Goal: Task Accomplishment & Management: Manage account settings

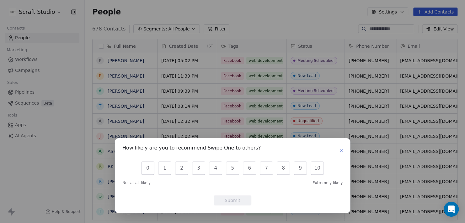
scroll to position [191, 375]
click at [338, 152] on button "button" at bounding box center [342, 151] width 8 height 8
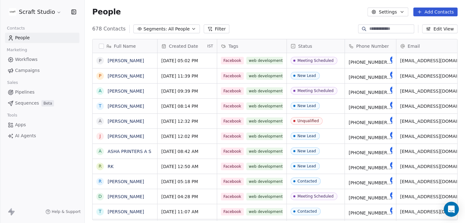
click at [47, 12] on html "Scraft Studio Contacts People Marketing Workflows Campaigns Sales Pipelines Seq…" at bounding box center [232, 111] width 465 height 223
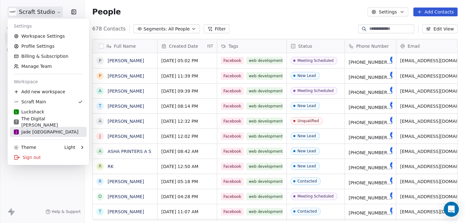
click at [41, 132] on div "J Jade [GEOGRAPHIC_DATA]" at bounding box center [46, 132] width 65 height 6
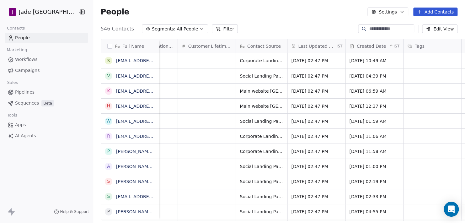
scroll to position [0, 519]
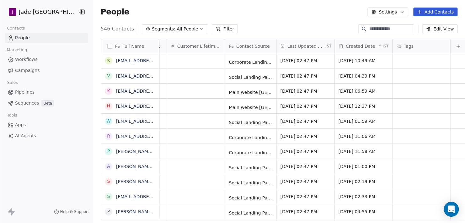
click at [346, 47] on span "Created Date" at bounding box center [360, 46] width 29 height 6
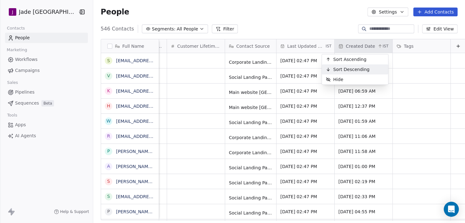
click at [342, 66] on div "Sort Descending" at bounding box center [347, 69] width 51 height 10
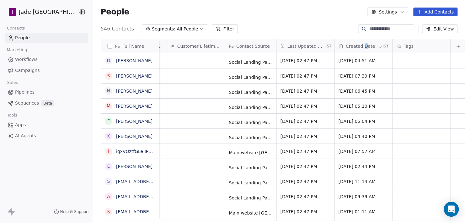
click at [352, 43] on span "Created Date" at bounding box center [360, 46] width 29 height 6
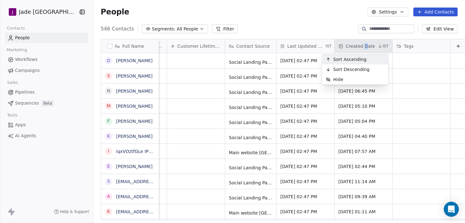
drag, startPoint x: 352, startPoint y: 43, endPoint x: 346, endPoint y: 61, distance: 18.4
click at [346, 61] on span "Sort Ascending" at bounding box center [349, 59] width 33 height 6
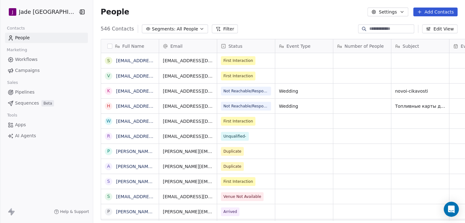
scroll to position [191, 375]
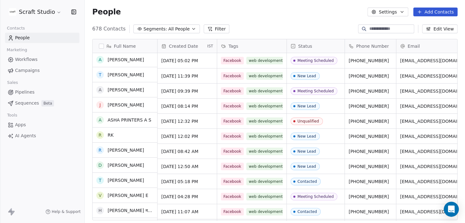
scroll to position [31, 0]
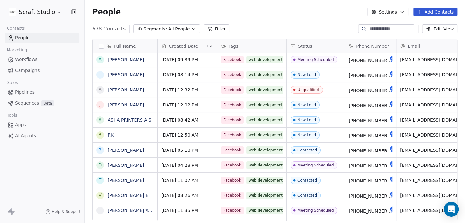
click at [42, 7] on html "Scraft Studio Contacts People Marketing Workflows Campaigns Sales Pipelines Seq…" at bounding box center [232, 111] width 465 height 223
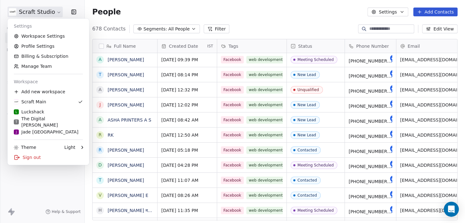
click at [42, 136] on link "J Jade [GEOGRAPHIC_DATA]" at bounding box center [48, 132] width 77 height 10
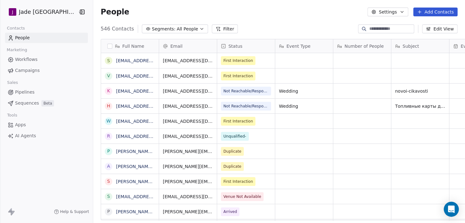
scroll to position [191, 375]
click at [107, 46] on button "button" at bounding box center [109, 46] width 5 height 5
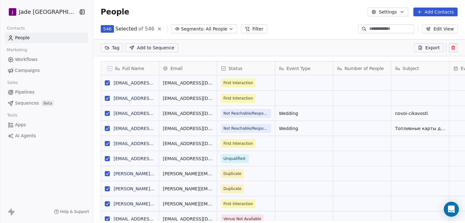
scroll to position [5, 5]
click at [381, 30] on input at bounding box center [391, 29] width 44 height 6
paste input "**********"
click at [380, 28] on input at bounding box center [391, 29] width 44 height 6
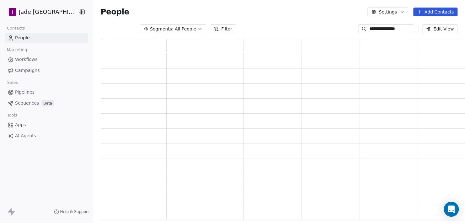
scroll to position [176, 360]
type input "**********"
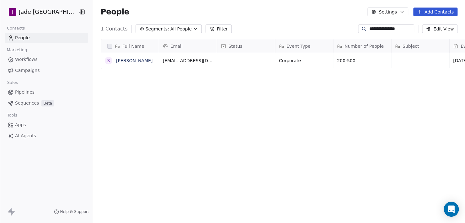
scroll to position [191, 375]
click at [145, 85] on div "Full Name S Sheldon Coutinho Email Status Event Type Number of People Subject E…" at bounding box center [279, 132] width 372 height 196
click at [399, 31] on input "**********" at bounding box center [391, 29] width 44 height 6
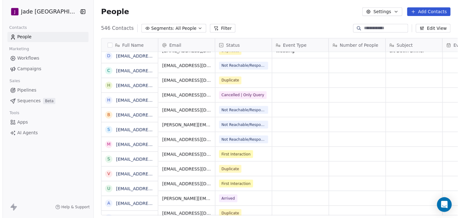
scroll to position [3108, 0]
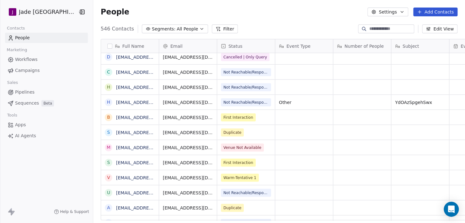
click at [35, 126] on link "Apps" at bounding box center [46, 125] width 83 height 10
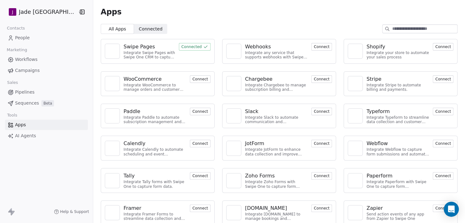
click at [53, 12] on html "J Jade Mumbai Contacts People Marketing Workflows Campaigns Sales Pipelines Seq…" at bounding box center [232, 111] width 465 height 223
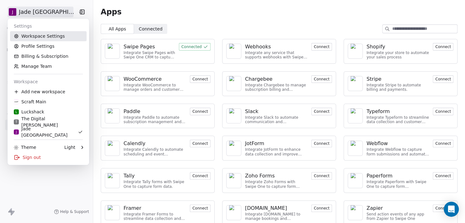
click at [40, 38] on link "Workspace Settings" at bounding box center [48, 36] width 77 height 10
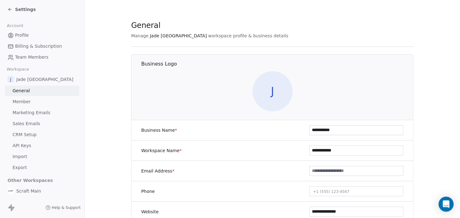
click at [24, 155] on span "Import" at bounding box center [20, 156] width 14 height 7
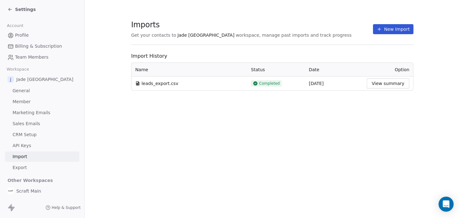
click at [167, 83] on span "leads_export.csv" at bounding box center [160, 83] width 37 height 6
click at [404, 80] on button "View summary" at bounding box center [388, 83] width 43 height 10
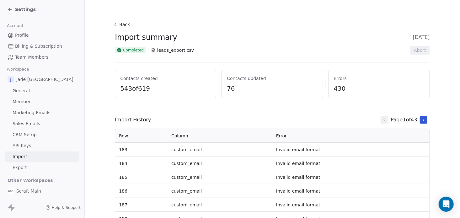
click at [166, 53] on span "leads_export.csv" at bounding box center [175, 50] width 37 height 6
click at [130, 53] on span "Completed" at bounding box center [130, 50] width 31 height 6
click at [114, 23] on icon at bounding box center [115, 24] width 5 height 5
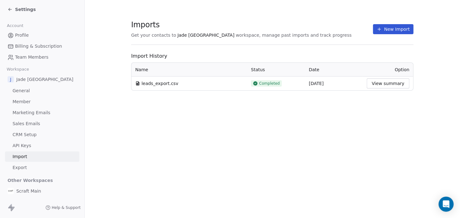
click at [8, 9] on icon at bounding box center [10, 9] width 5 height 5
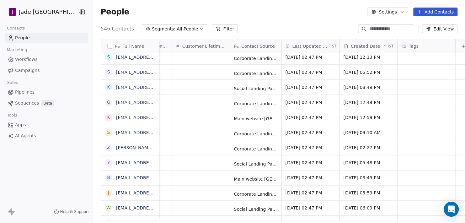
click at [397, 29] on input at bounding box center [391, 29] width 44 height 6
type input "*******"
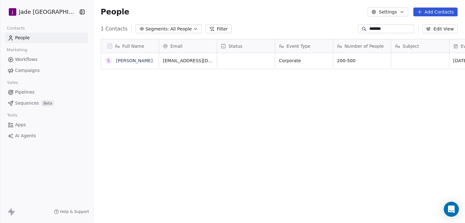
click at [453, 44] on icon at bounding box center [455, 46] width 5 height 5
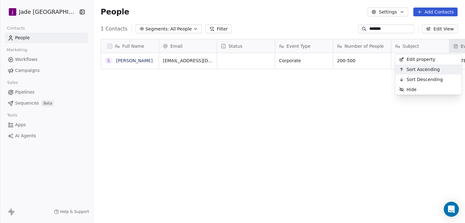
drag, startPoint x: 327, startPoint y: 100, endPoint x: 342, endPoint y: 93, distance: 16.1
click at [327, 100] on html "J Jade Mumbai Contacts People Marketing Workflows Campaigns Sales Pipelines Seq…" at bounding box center [232, 111] width 465 height 223
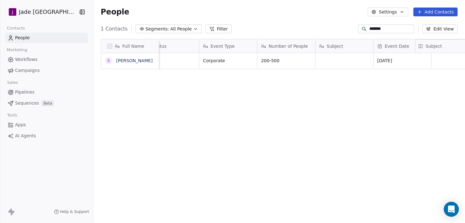
drag, startPoint x: 436, startPoint y: 42, endPoint x: 441, endPoint y: 44, distance: 5.1
click at [441, 44] on div "Full Name S Sheldon Coutinho Email Status Event Type Number of People Subject E…" at bounding box center [283, 54] width 365 height 30
click at [307, 45] on div at bounding box center [308, 45] width 2 height 13
click at [140, 45] on div "Full Name" at bounding box center [129, 46] width 49 height 6
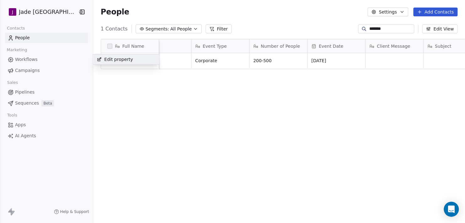
drag, startPoint x: 148, startPoint y: 103, endPoint x: 165, endPoint y: 87, distance: 23.8
click at [147, 101] on html "J Jade Mumbai Contacts People Marketing Workflows Campaigns Sales Pipelines Seq…" at bounding box center [232, 111] width 465 height 223
click at [390, 30] on input "*******" at bounding box center [391, 29] width 44 height 6
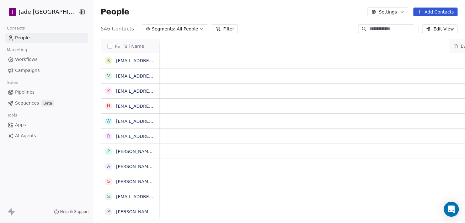
scroll to position [0, 519]
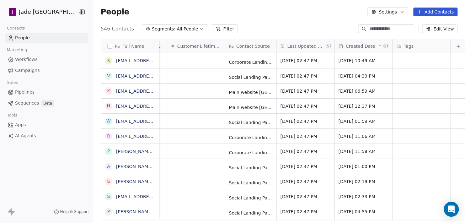
click at [446, 27] on button "Edit View" at bounding box center [439, 28] width 35 height 9
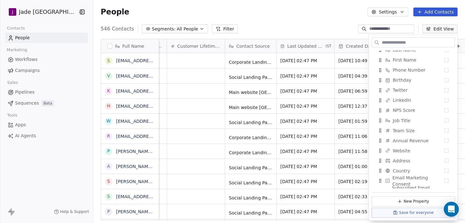
scroll to position [193, 0]
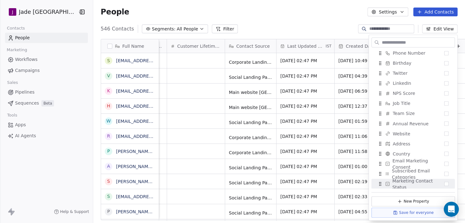
click at [299, 23] on div "People Settings Add Contacts" at bounding box center [279, 12] width 372 height 24
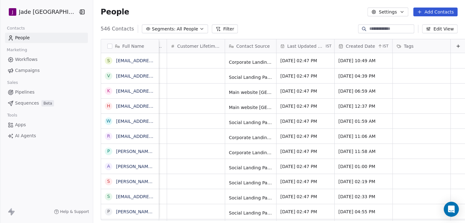
click at [347, 44] on span "Created Date" at bounding box center [360, 46] width 29 height 6
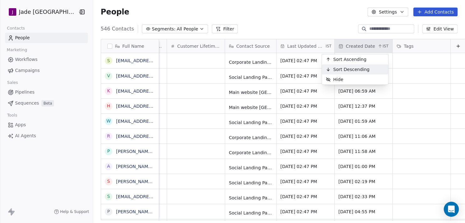
click at [347, 70] on span "Sort Descending" at bounding box center [351, 69] width 36 height 6
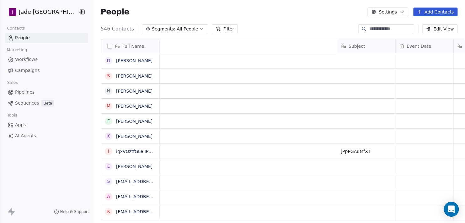
scroll to position [0, 519]
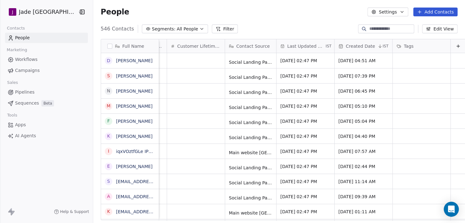
click at [351, 45] on span "Created Date" at bounding box center [360, 46] width 29 height 6
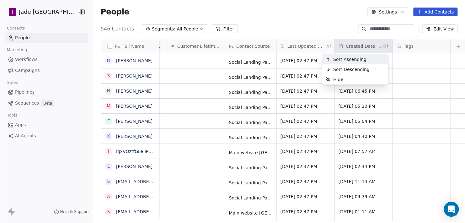
click at [361, 58] on span "Sort Ascending" at bounding box center [349, 59] width 33 height 6
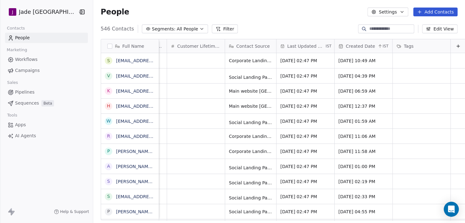
click at [107, 45] on button "button" at bounding box center [109, 46] width 5 height 5
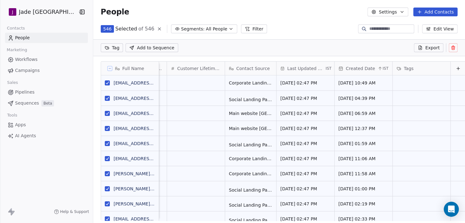
scroll to position [5, 5]
click at [455, 47] on icon at bounding box center [453, 48] width 3 height 3
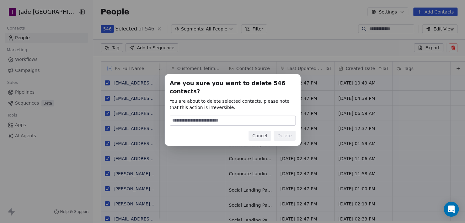
click at [242, 118] on input at bounding box center [232, 120] width 125 height 9
type input "******"
click at [287, 131] on button "Delete" at bounding box center [285, 136] width 22 height 10
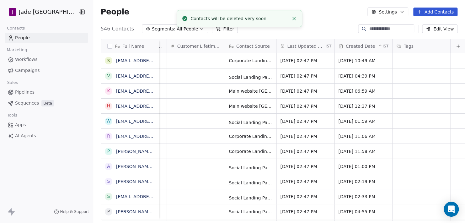
scroll to position [191, 375]
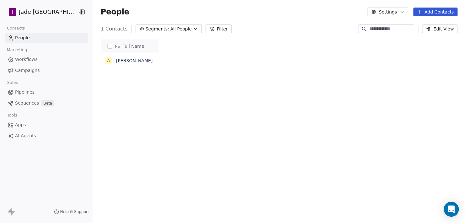
scroll to position [191, 375]
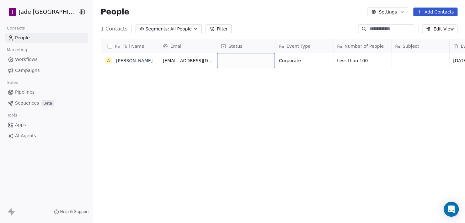
click at [228, 60] on div "grid" at bounding box center [246, 60] width 58 height 15
drag, startPoint x: 225, startPoint y: 53, endPoint x: 223, endPoint y: 49, distance: 4.9
click at [225, 53] on div "grid" at bounding box center [246, 60] width 58 height 15
click at [229, 45] on span "Status" at bounding box center [236, 46] width 14 height 6
drag, startPoint x: 213, startPoint y: 103, endPoint x: 214, endPoint y: 95, distance: 8.0
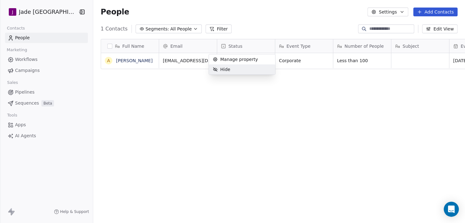
click at [213, 101] on html "J Jade Mumbai Contacts People Marketing Workflows Campaigns Sales Pipelines Seq…" at bounding box center [232, 111] width 465 height 223
click at [234, 59] on div "grid" at bounding box center [246, 60] width 58 height 15
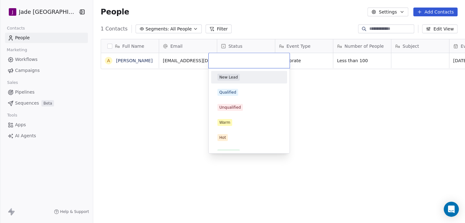
click at [234, 59] on input "text" at bounding box center [249, 60] width 73 height 7
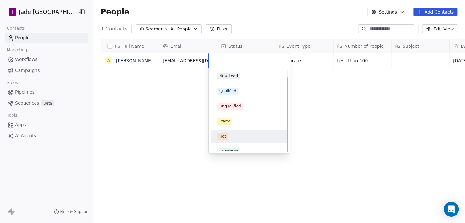
scroll to position [0, 0]
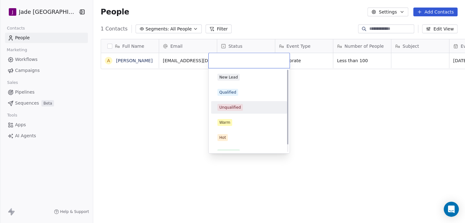
click at [356, 132] on html "J Jade Mumbai Contacts People Marketing Workflows Campaigns Sales Pipelines Seq…" at bounding box center [232, 111] width 465 height 223
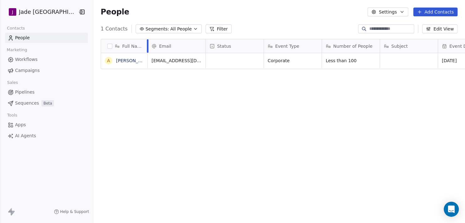
drag, startPoint x: 151, startPoint y: 43, endPoint x: 140, endPoint y: 42, distance: 11.3
click at [147, 42] on div at bounding box center [148, 45] width 2 height 13
drag, startPoint x: 140, startPoint y: 43, endPoint x: 145, endPoint y: 43, distance: 5.3
click at [152, 43] on div at bounding box center [153, 45] width 2 height 13
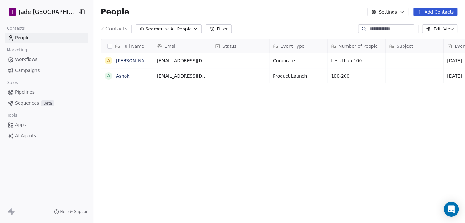
scroll to position [191, 375]
click at [447, 46] on div "Event Date" at bounding box center [471, 46] width 49 height 6
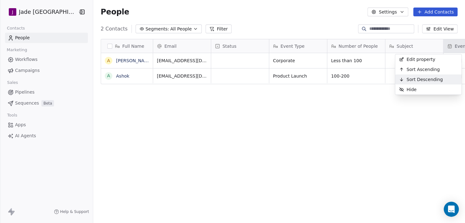
click at [420, 76] on span "Sort Descending" at bounding box center [425, 79] width 36 height 6
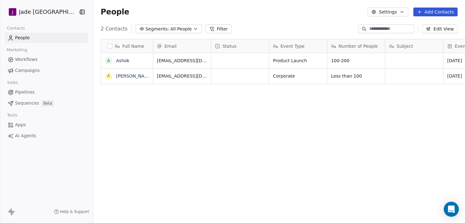
scroll to position [0, 0]
click at [413, 58] on div "grid" at bounding box center [414, 60] width 58 height 15
click at [375, 107] on html "[PERSON_NAME] [GEOGRAPHIC_DATA] Contacts People Marketing Workflows Campaigns S…" at bounding box center [232, 111] width 465 height 223
click at [441, 30] on button "Edit View" at bounding box center [439, 28] width 35 height 9
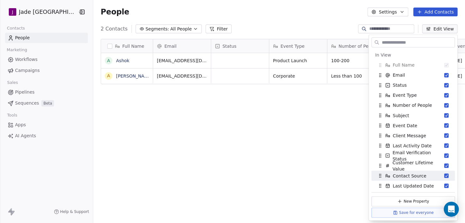
drag, startPoint x: 303, startPoint y: 159, endPoint x: 267, endPoint y: 141, distance: 40.4
click at [302, 159] on div "Full Name A [PERSON_NAME] A [PERSON_NAME] Email Status Event Type Number of Peo…" at bounding box center [279, 132] width 372 height 196
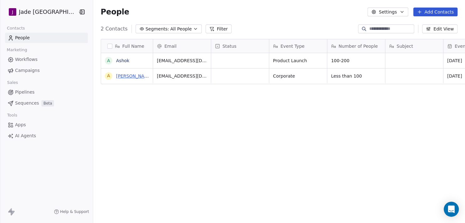
click at [129, 75] on link "[PERSON_NAME]" at bounding box center [134, 75] width 36 height 5
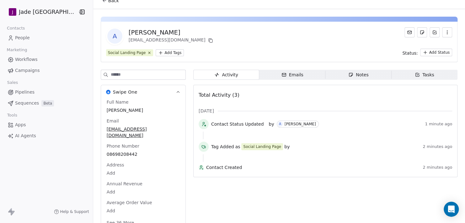
scroll to position [11, 0]
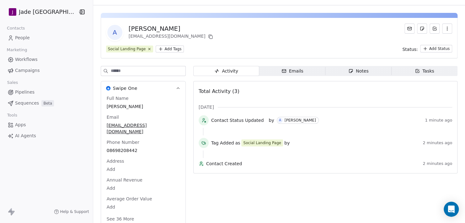
click at [177, 87] on icon "button" at bounding box center [178, 88] width 3 height 2
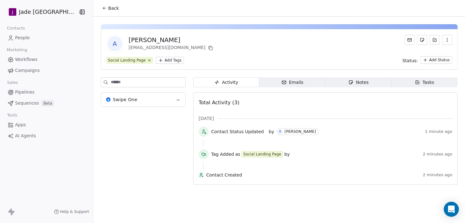
click at [164, 98] on button "Swipe One" at bounding box center [143, 100] width 84 height 14
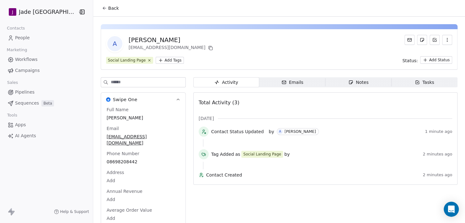
scroll to position [11, 0]
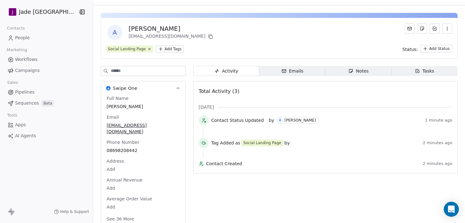
drag, startPoint x: 92, startPoint y: 213, endPoint x: 102, endPoint y: 212, distance: 10.7
click at [97, 212] on div "A [PERSON_NAME] [EMAIL_ADDRESS][DOMAIN_NAME] Social Landing Page Add Tags Statu…" at bounding box center [279, 117] width 372 height 224
click at [106, 213] on button "See 36 More" at bounding box center [120, 218] width 35 height 11
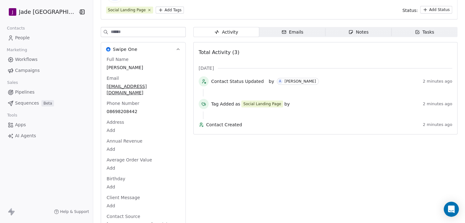
scroll to position [0, 0]
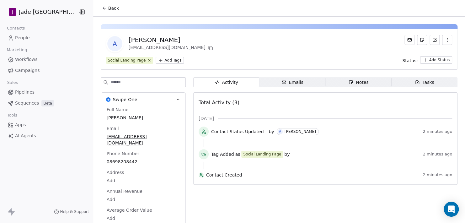
click at [102, 6] on icon at bounding box center [104, 8] width 5 height 5
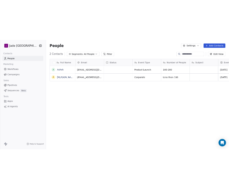
scroll to position [191, 375]
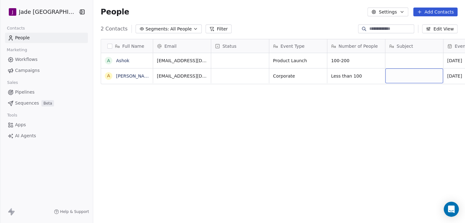
click at [365, 87] on div "Full Name A [PERSON_NAME] A [PERSON_NAME] Email Status Event Type Number of Peo…" at bounding box center [279, 132] width 372 height 196
click at [39, 41] on link "People" at bounding box center [46, 38] width 83 height 10
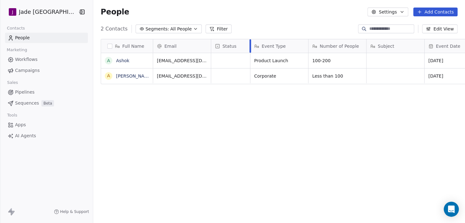
drag, startPoint x: 260, startPoint y: 41, endPoint x: 243, endPoint y: 47, distance: 17.9
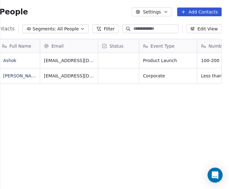
scroll to position [5, 0]
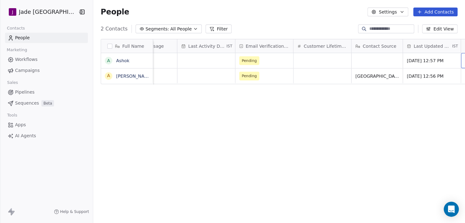
scroll to position [0, 423]
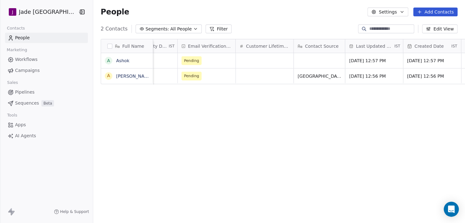
click at [440, 30] on button "Edit View" at bounding box center [439, 28] width 35 height 9
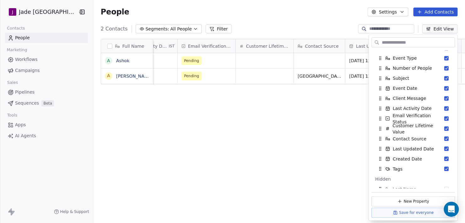
scroll to position [31, 0]
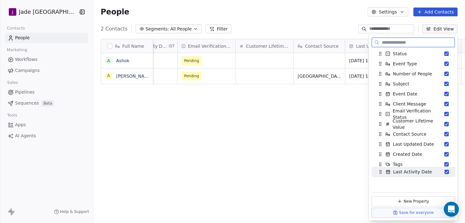
drag, startPoint x: 381, startPoint y: 114, endPoint x: 382, endPoint y: 171, distance: 57.8
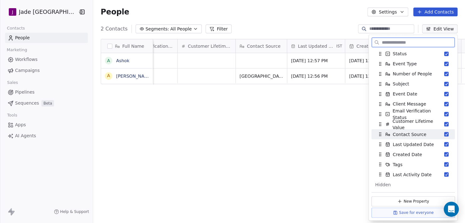
click at [381, 137] on div "Contact Source" at bounding box center [413, 134] width 78 height 10
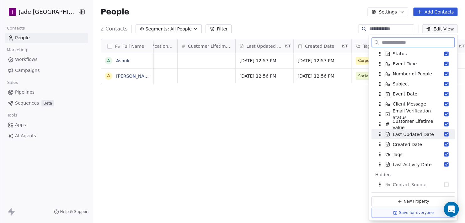
click at [381, 138] on div "Last Updated Date" at bounding box center [413, 134] width 78 height 10
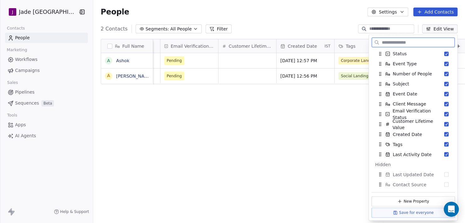
click at [381, 138] on div "Created Date" at bounding box center [413, 134] width 78 height 10
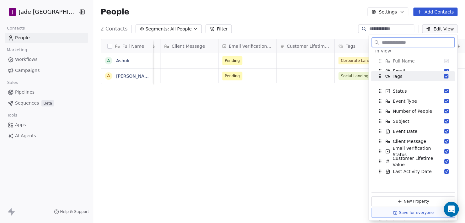
scroll to position [0, 0]
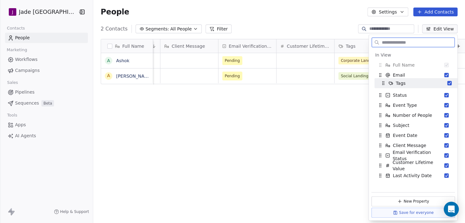
drag, startPoint x: 381, startPoint y: 136, endPoint x: 384, endPoint y: 86, distance: 50.6
click at [384, 86] on div "Tags" at bounding box center [393, 83] width 25 height 6
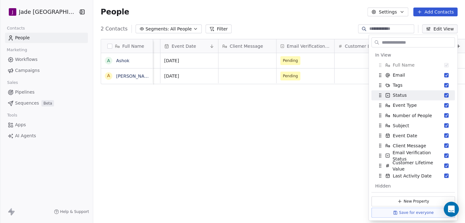
click at [298, 122] on div "Full Name A [PERSON_NAME] A [PERSON_NAME] Status Event Type Number of People Su…" at bounding box center [279, 132] width 372 height 196
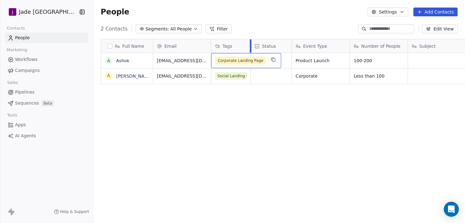
drag, startPoint x: 260, startPoint y: 44, endPoint x: 241, endPoint y: 44, distance: 18.8
click at [250, 44] on div at bounding box center [251, 45] width 2 height 13
click at [244, 99] on div "Full Name A [PERSON_NAME] A [PERSON_NAME] Email Tags Status Event Type Number o…" at bounding box center [279, 132] width 372 height 196
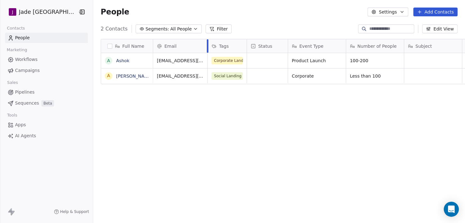
drag, startPoint x: 202, startPoint y: 44, endPoint x: 197, endPoint y: 44, distance: 4.4
click at [207, 43] on div at bounding box center [208, 45] width 2 height 13
click at [258, 62] on div "grid" at bounding box center [267, 60] width 41 height 15
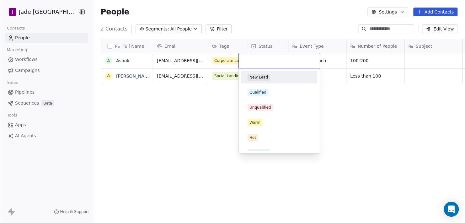
click at [258, 62] on input "text" at bounding box center [279, 60] width 73 height 7
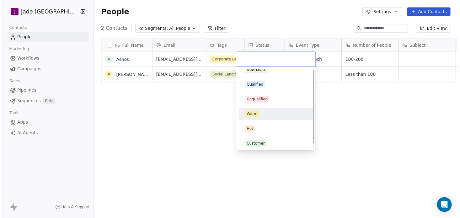
scroll to position [8, 0]
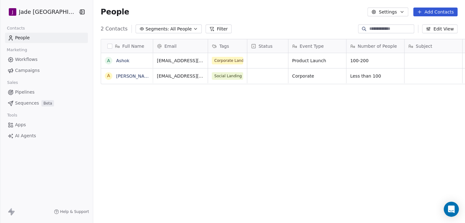
click at [262, 46] on html "[PERSON_NAME] Mumbai Contacts People Marketing Workflows Campaigns Sales Pipeli…" at bounding box center [232, 111] width 465 height 223
click at [259, 46] on span "Status" at bounding box center [266, 46] width 14 height 6
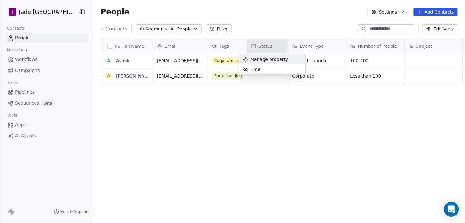
click at [262, 61] on span "Manage property" at bounding box center [269, 59] width 38 height 6
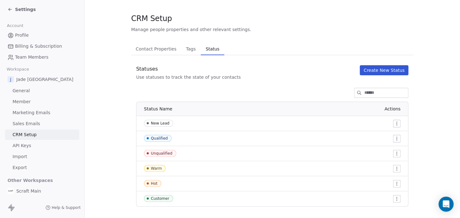
scroll to position [11, 0]
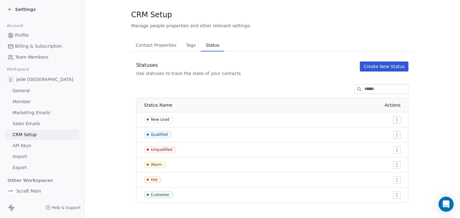
click at [26, 60] on span "Team Members" at bounding box center [31, 57] width 33 height 7
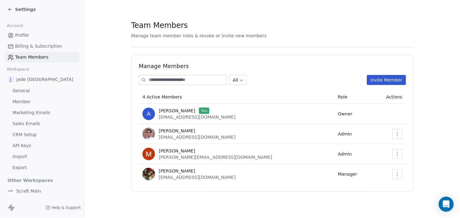
click at [8, 8] on icon at bounding box center [10, 9] width 5 height 5
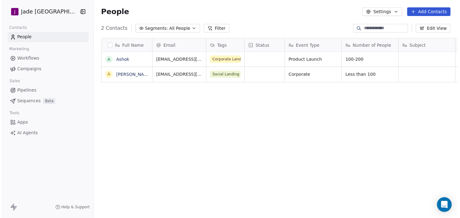
scroll to position [191, 375]
click at [32, 39] on link "People" at bounding box center [46, 38] width 83 height 10
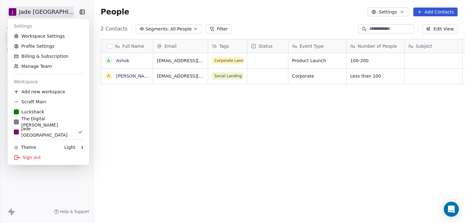
click at [53, 14] on html "[PERSON_NAME] Mumbai Contacts People Marketing Workflows Campaigns Sales Pipeli…" at bounding box center [232, 111] width 465 height 223
click at [40, 65] on link "Manage Team" at bounding box center [48, 66] width 77 height 10
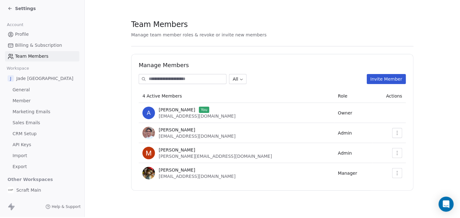
scroll to position [5, 0]
click at [398, 74] on button "Invite Member" at bounding box center [386, 79] width 39 height 10
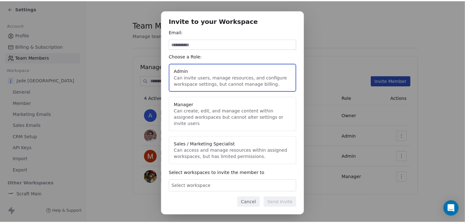
scroll to position [0, 0]
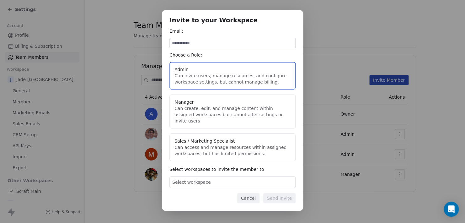
click at [213, 43] on input at bounding box center [233, 42] width 126 height 9
type input "**********"
click at [212, 113] on button "Manager Can create, edit, and manage content within assigned workspaces but can…" at bounding box center [233, 111] width 126 height 34
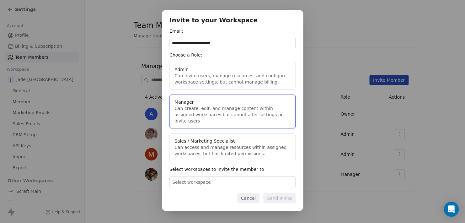
click at [212, 156] on button "Sales / Marketing Specialist Can access and manage resources within assigned wo…" at bounding box center [233, 147] width 126 height 28
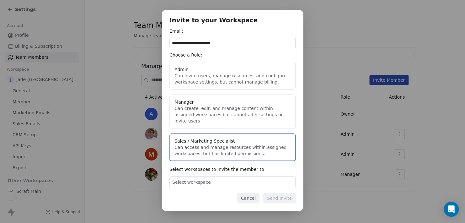
click at [205, 181] on div "Select workspace" at bounding box center [233, 182] width 126 height 12
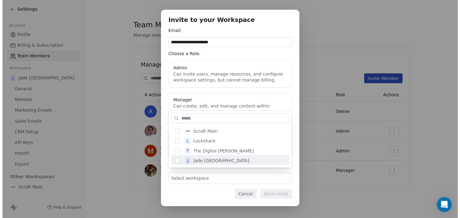
scroll to position [1, 0]
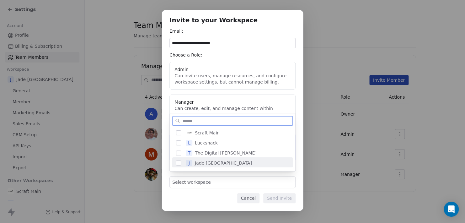
click at [207, 163] on span "Jade [GEOGRAPHIC_DATA]" at bounding box center [223, 163] width 57 height 6
click at [203, 194] on div "**********" at bounding box center [232, 112] width 465 height 224
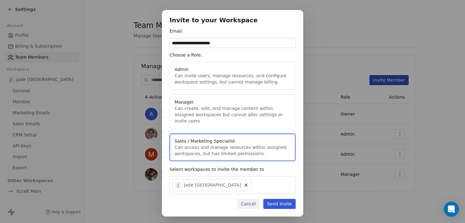
click at [275, 199] on button "Send Invite" at bounding box center [279, 204] width 32 height 10
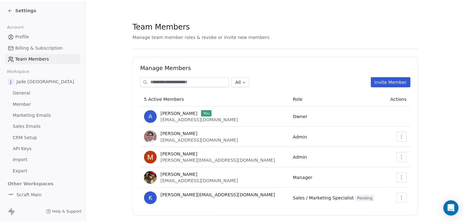
scroll to position [0, 0]
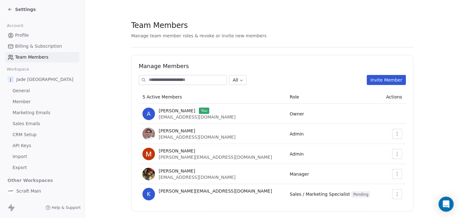
click at [40, 123] on link "Sales Emails" at bounding box center [42, 124] width 74 height 10
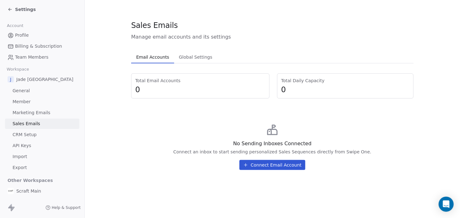
click at [10, 8] on icon at bounding box center [10, 9] width 5 height 5
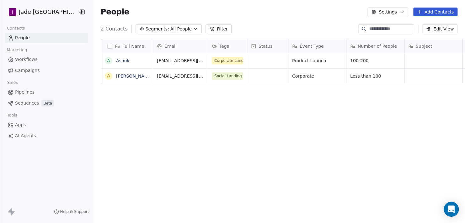
scroll to position [191, 375]
click at [38, 136] on link "AI Agents" at bounding box center [46, 136] width 83 height 10
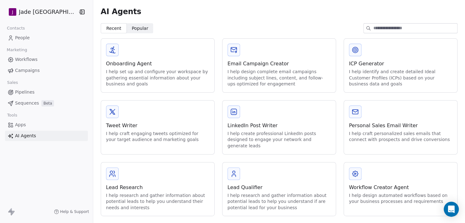
click at [46, 128] on link "Apps" at bounding box center [46, 125] width 83 height 10
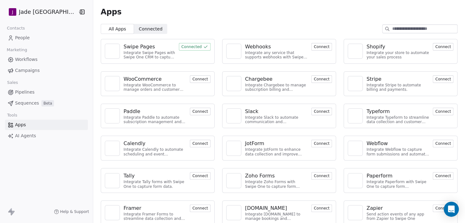
click at [159, 52] on div "Integrate Swipe Pages with Swipe One CRM to capture lead data." at bounding box center [149, 55] width 51 height 9
drag, startPoint x: 159, startPoint y: 52, endPoint x: 138, endPoint y: 48, distance: 21.2
click at [131, 49] on div "Swipe Pages" at bounding box center [139, 47] width 31 height 8
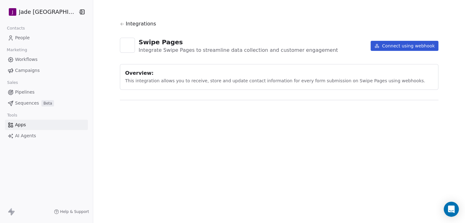
click at [187, 44] on div "Swipe Pages" at bounding box center [238, 42] width 199 height 9
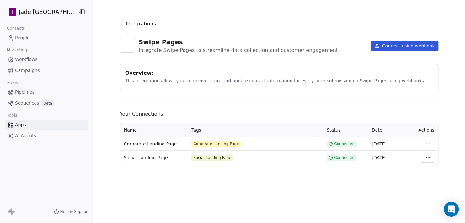
click at [426, 144] on html "[PERSON_NAME] Mumbai Contacts People Marketing Workflows Campaigns Sales Pipeli…" at bounding box center [232, 111] width 465 height 223
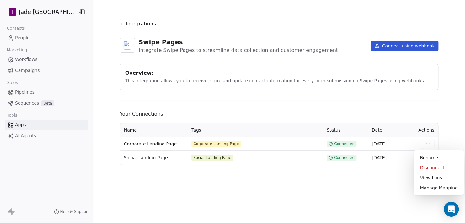
click at [162, 144] on html "[PERSON_NAME] Mumbai Contacts People Marketing Workflows Campaigns Sales Pipeli…" at bounding box center [232, 111] width 465 height 223
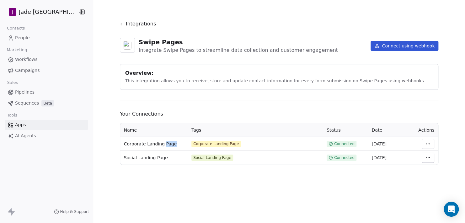
drag, startPoint x: 162, startPoint y: 144, endPoint x: 167, endPoint y: 143, distance: 4.7
click at [166, 143] on span "Corporate Landing Page" at bounding box center [150, 144] width 53 height 6
drag, startPoint x: 167, startPoint y: 143, endPoint x: 226, endPoint y: 143, distance: 59.3
click at [226, 143] on div "Corporate Landing Page" at bounding box center [216, 143] width 46 height 5
drag, startPoint x: 333, startPoint y: 143, endPoint x: 340, endPoint y: 143, distance: 6.6
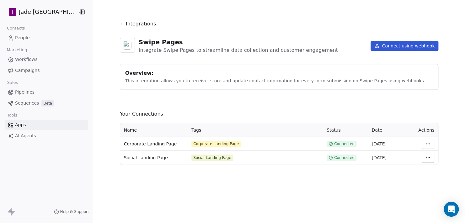
click at [339, 143] on span "Connected" at bounding box center [344, 143] width 20 height 5
click at [426, 144] on html "[PERSON_NAME] Mumbai Contacts People Marketing Workflows Campaigns Sales Pipeli…" at bounding box center [232, 111] width 465 height 223
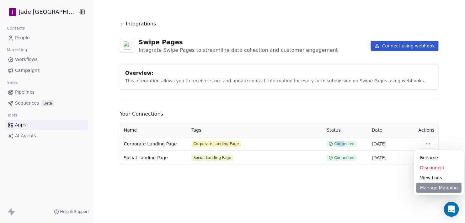
click at [436, 187] on div "Manage Mapping" at bounding box center [438, 188] width 45 height 10
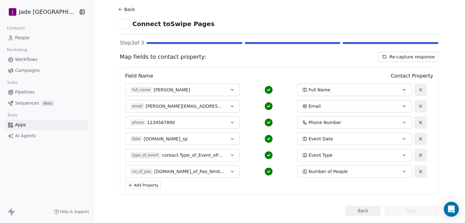
scroll to position [28, 0]
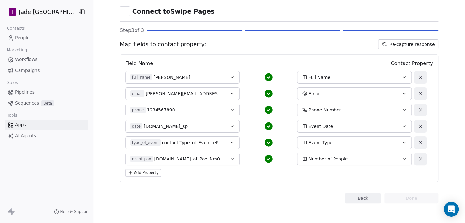
click at [361, 199] on button "Back" at bounding box center [362, 198] width 35 height 10
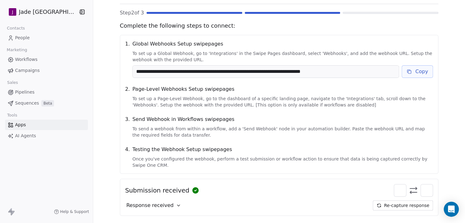
scroll to position [73, 0]
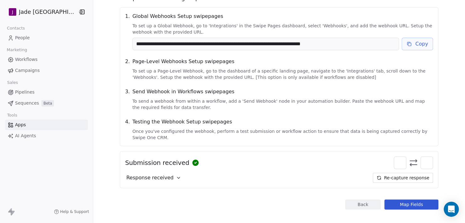
click at [399, 199] on button "Map Fields" at bounding box center [412, 204] width 54 height 10
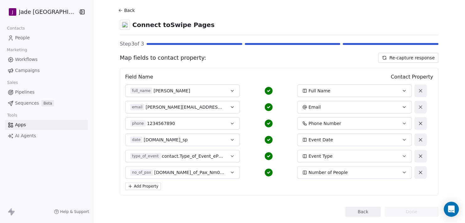
scroll to position [28, 0]
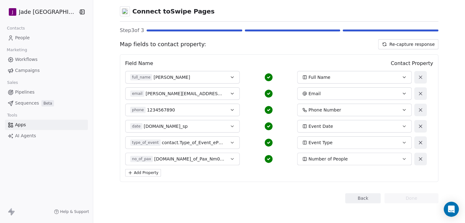
click at [402, 192] on div "Back Connect to Swipe Pages Step 3 of 3 Map fields to contact property: Re-capt…" at bounding box center [279, 97] width 319 height 211
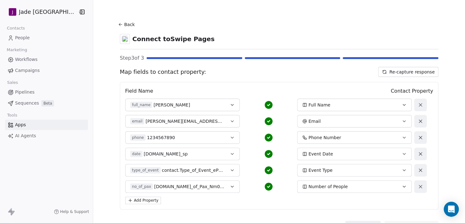
click at [118, 23] on icon at bounding box center [120, 24] width 5 height 5
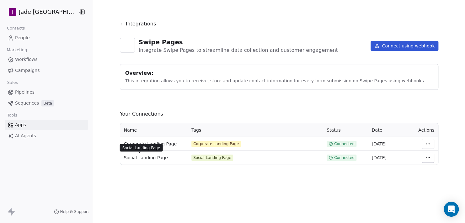
click at [131, 159] on span "Social Landing Page" at bounding box center [146, 157] width 44 height 6
click at [423, 158] on html "[PERSON_NAME] Mumbai Contacts People Marketing Workflows Campaigns Sales Pipeli…" at bounding box center [232, 111] width 465 height 223
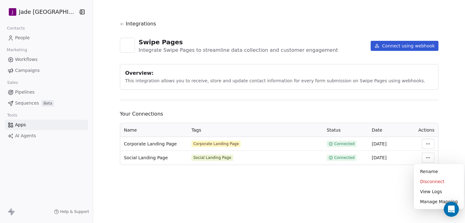
drag, startPoint x: 393, startPoint y: 190, endPoint x: 422, endPoint y: 146, distance: 52.2
click at [396, 186] on html "[PERSON_NAME] Mumbai Contacts People Marketing Workflows Campaigns Sales Pipeli…" at bounding box center [232, 111] width 465 height 223
click at [426, 139] on html "[PERSON_NAME] Mumbai Contacts People Marketing Workflows Campaigns Sales Pipeli…" at bounding box center [232, 111] width 465 height 223
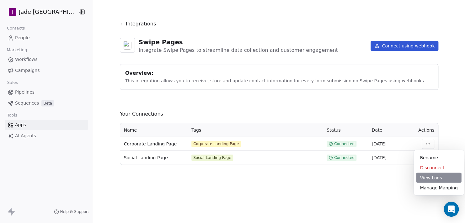
click at [429, 176] on div "View Logs" at bounding box center [438, 178] width 45 height 10
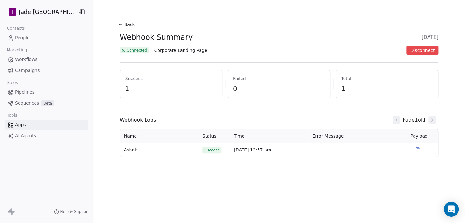
click at [118, 23] on icon at bounding box center [120, 24] width 5 height 5
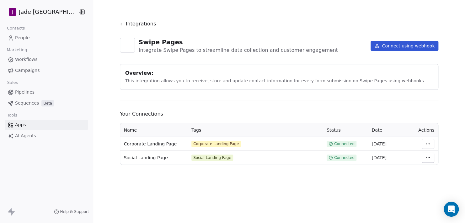
click at [426, 143] on html "[PERSON_NAME] Mumbai Contacts People Marketing Workflows Campaigns Sales Pipeli…" at bounding box center [232, 111] width 465 height 223
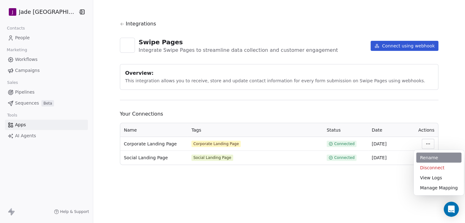
click at [427, 157] on div "Rename" at bounding box center [438, 158] width 45 height 10
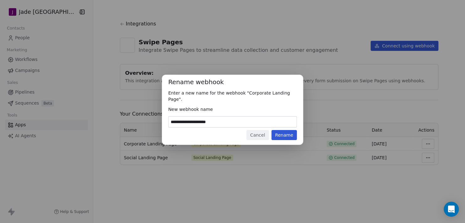
click at [262, 130] on button "Cancel" at bounding box center [257, 135] width 22 height 10
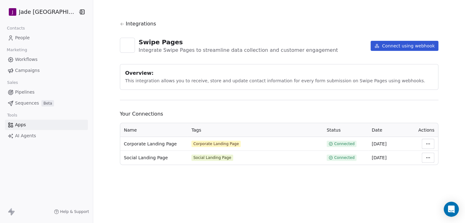
click at [257, 186] on div "Integrations Swipe Pages Integrate Swipe Pages to streamline data collection an…" at bounding box center [279, 111] width 372 height 223
click at [27, 38] on span "People" at bounding box center [22, 38] width 15 height 7
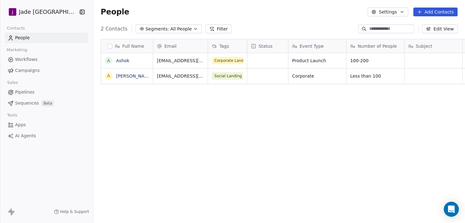
scroll to position [191, 375]
click at [263, 63] on div "grid" at bounding box center [267, 60] width 41 height 15
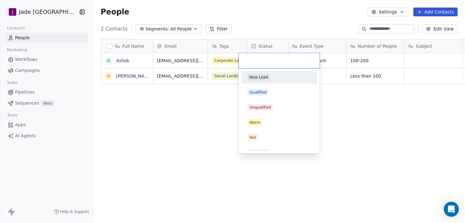
click at [238, 35] on html "[PERSON_NAME] Mumbai Contacts People Marketing Workflows Campaigns Sales Pipeli…" at bounding box center [232, 111] width 465 height 223
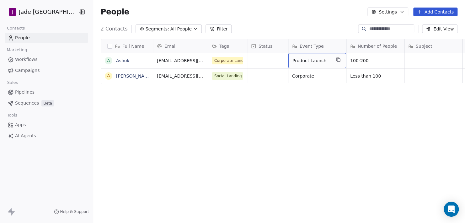
click at [320, 60] on span "Product Launch" at bounding box center [312, 60] width 38 height 6
click at [303, 77] on span "Corporate" at bounding box center [312, 76] width 38 height 6
click at [301, 45] on html "[PERSON_NAME] Mumbai Contacts People Marketing Workflows Campaigns Sales Pipeli…" at bounding box center [232, 111] width 465 height 223
drag, startPoint x: 361, startPoint y: 103, endPoint x: 376, endPoint y: 84, distance: 24.5
click at [361, 103] on div "Full Name A [PERSON_NAME] A [PERSON_NAME] Email Tags Status Event Type Number o…" at bounding box center [279, 132] width 372 height 196
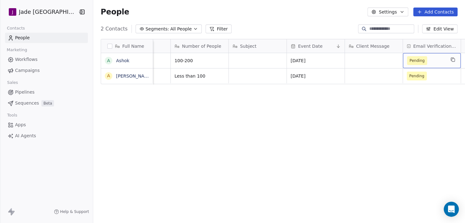
scroll to position [0, 234]
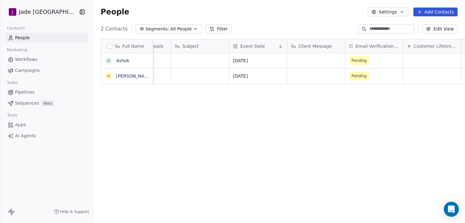
click at [434, 26] on button "Edit View" at bounding box center [439, 28] width 35 height 9
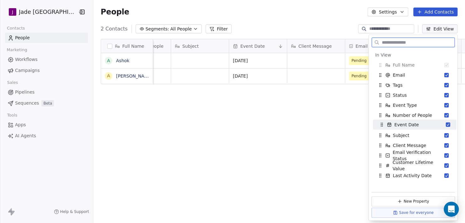
drag, startPoint x: 385, startPoint y: 135, endPoint x: 385, endPoint y: 126, distance: 9.4
click at [385, 126] on div "Event Date" at bounding box center [399, 124] width 40 height 6
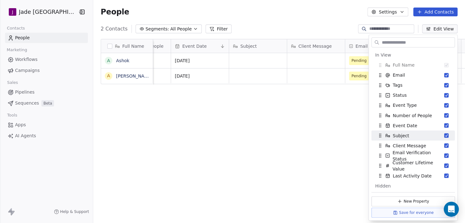
click at [297, 143] on div "Full Name A [PERSON_NAME] A [PERSON_NAME] Tags Status Event Type Number of Peop…" at bounding box center [279, 132] width 372 height 196
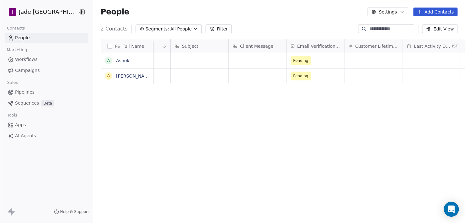
scroll to position [0, 307]
click at [23, 127] on span "Apps" at bounding box center [20, 124] width 11 height 7
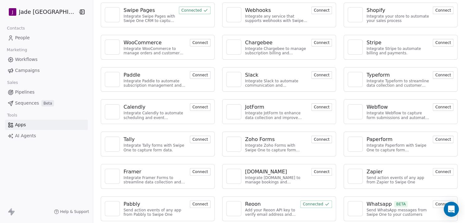
scroll to position [38, 0]
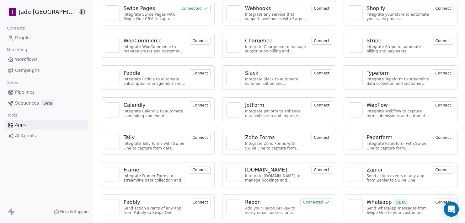
click at [271, 204] on div "Reoon" at bounding box center [270, 202] width 51 height 8
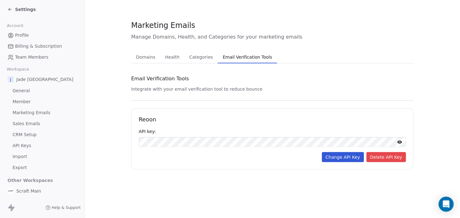
click at [9, 7] on div "Settings" at bounding box center [22, 9] width 28 height 6
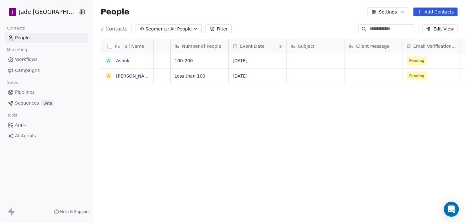
scroll to position [0, 307]
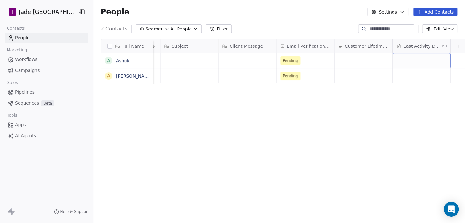
click at [296, 44] on span "Email Verification Status" at bounding box center [309, 46] width 44 height 6
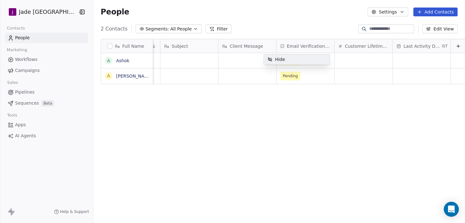
click at [293, 73] on html "[PERSON_NAME] Mumbai Contacts People Marketing Workflows Campaigns Sales Pipeli…" at bounding box center [232, 111] width 465 height 223
click at [297, 62] on span "Pending" at bounding box center [300, 60] width 38 height 9
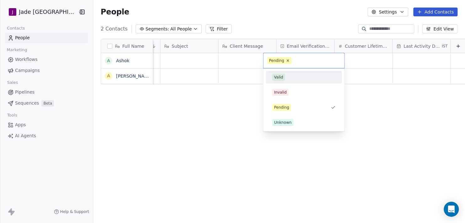
click at [227, 115] on html "[PERSON_NAME] Mumbai Contacts People Marketing Workflows Campaigns Sales Pipeli…" at bounding box center [232, 111] width 465 height 223
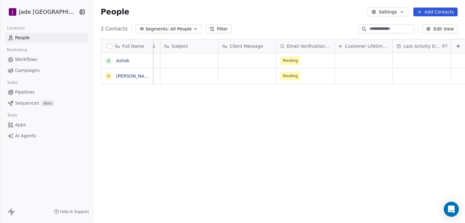
click at [447, 30] on button "Edit View" at bounding box center [439, 28] width 35 height 9
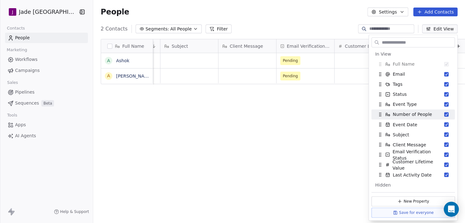
scroll to position [0, 0]
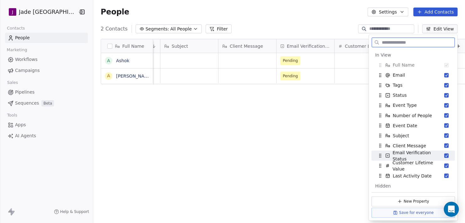
click at [444, 154] on button "Suggestions" at bounding box center [446, 155] width 4 height 4
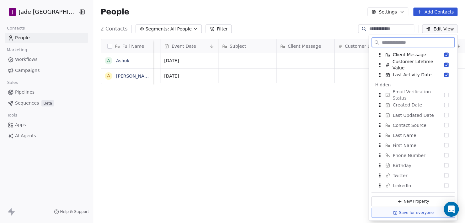
scroll to position [67, 0]
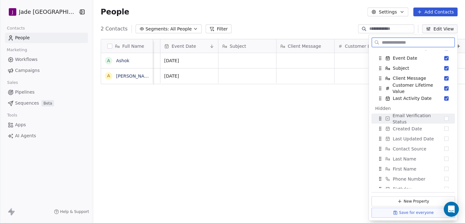
click at [400, 117] on span "Email Verification Status" at bounding box center [419, 118] width 52 height 13
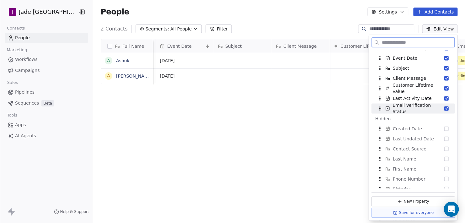
click at [444, 106] on button "Suggestions" at bounding box center [446, 108] width 4 height 4
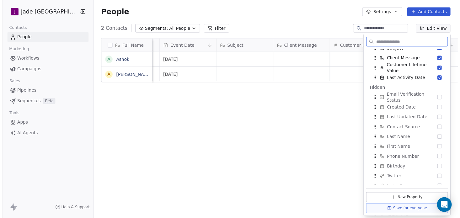
scroll to position [4, 0]
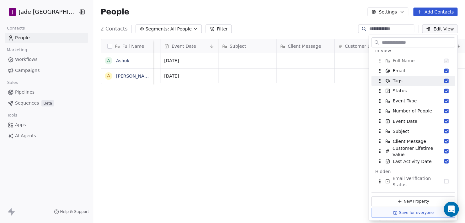
drag, startPoint x: 310, startPoint y: 138, endPoint x: 313, endPoint y: 140, distance: 3.6
click at [310, 138] on div "Full Name A [PERSON_NAME] A [PERSON_NAME] Tags Status Event Type Number of Peop…" at bounding box center [279, 132] width 372 height 196
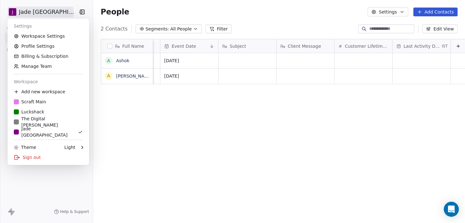
click at [51, 11] on html "[PERSON_NAME] [GEOGRAPHIC_DATA] Contacts People Marketing Workflows Campaigns S…" at bounding box center [232, 111] width 465 height 223
click at [59, 37] on link "Workspace Settings" at bounding box center [48, 36] width 77 height 10
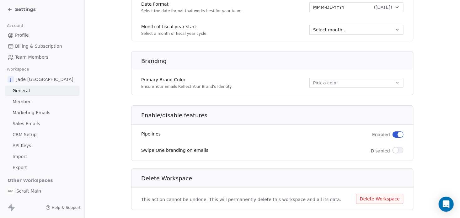
scroll to position [364, 0]
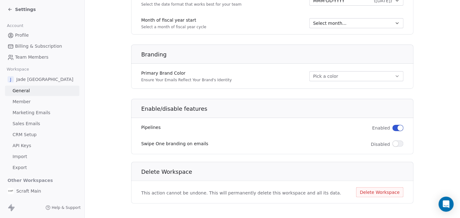
click at [19, 102] on span "Member" at bounding box center [22, 102] width 18 height 7
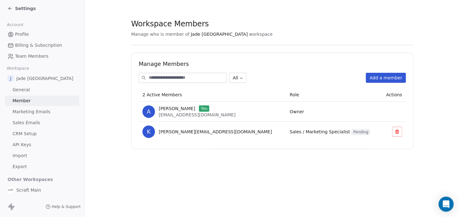
scroll to position [5, 0]
click at [48, 107] on link "Marketing Emails" at bounding box center [42, 112] width 74 height 10
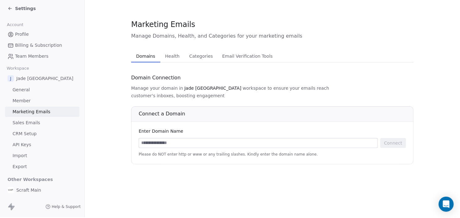
click at [39, 99] on link "Member" at bounding box center [42, 101] width 74 height 10
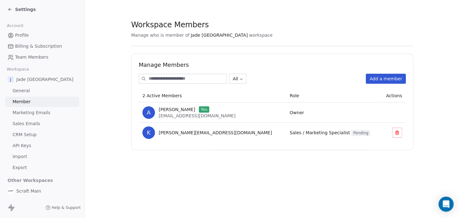
drag, startPoint x: 271, startPoint y: 129, endPoint x: 246, endPoint y: 133, distance: 24.6
click at [286, 129] on td "Sales / Marketing Specialist Pending" at bounding box center [333, 133] width 95 height 20
click at [352, 133] on span "Pending" at bounding box center [361, 133] width 19 height 6
click at [386, 78] on button "Add a member" at bounding box center [386, 79] width 40 height 10
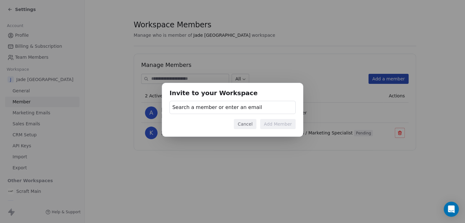
click at [244, 124] on button "Cancel" at bounding box center [245, 124] width 22 height 10
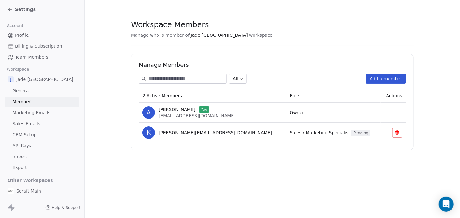
click at [29, 114] on span "Marketing Emails" at bounding box center [32, 113] width 38 height 7
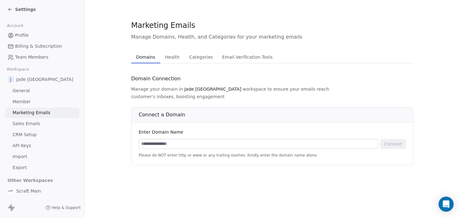
click at [30, 124] on span "Sales Emails" at bounding box center [27, 124] width 28 height 7
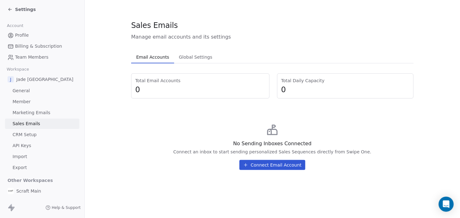
click at [42, 139] on link "CRM Setup" at bounding box center [42, 135] width 74 height 10
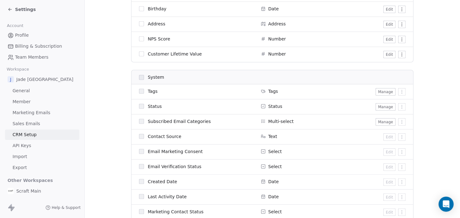
scroll to position [288, 0]
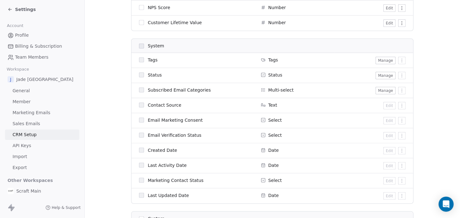
click at [184, 136] on span "Email Verification Status" at bounding box center [175, 135] width 54 height 6
drag, startPoint x: 137, startPoint y: 134, endPoint x: 141, endPoint y: 134, distance: 3.8
click at [137, 134] on td "Email Verification Status" at bounding box center [195, 135] width 126 height 15
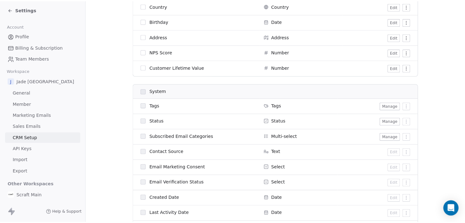
scroll to position [131, 0]
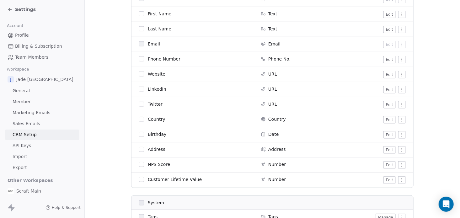
click at [13, 11] on div "Settings" at bounding box center [22, 9] width 28 height 6
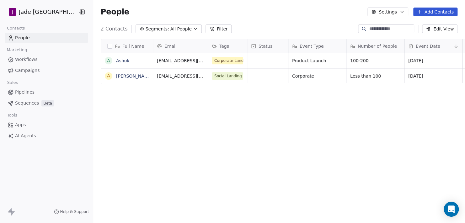
click at [442, 31] on button "Edit View" at bounding box center [439, 28] width 35 height 9
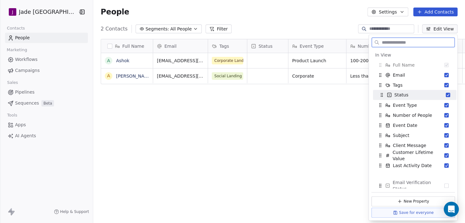
click at [382, 97] on icon "Suggestions" at bounding box center [381, 95] width 5 height 5
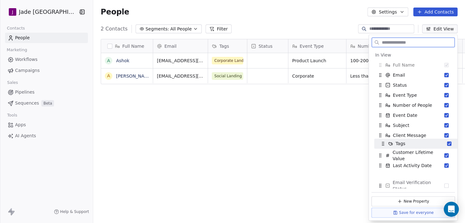
drag, startPoint x: 378, startPoint y: 83, endPoint x: 381, endPoint y: 142, distance: 58.4
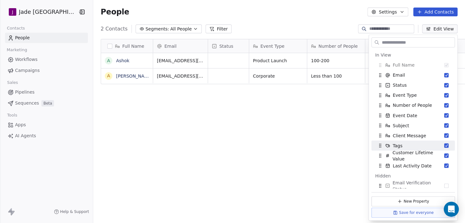
click at [332, 133] on div "Full Name A [PERSON_NAME] A [PERSON_NAME] Email Status Event Type Number of Peo…" at bounding box center [279, 132] width 372 height 196
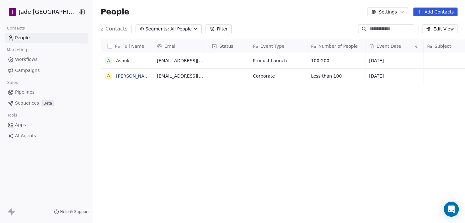
click at [339, 67] on div "[EMAIL_ADDRESS][DOMAIN_NAME] Product Launch 100-200 [DATE] Corporate Landing Pa…" at bounding box center [431, 68] width 557 height 30
drag, startPoint x: 229, startPoint y: 58, endPoint x: 224, endPoint y: 60, distance: 5.4
click at [220, 61] on div "grid" at bounding box center [228, 60] width 41 height 15
click at [213, 44] on html "[PERSON_NAME] [GEOGRAPHIC_DATA] Contacts People Marketing Workflows Campaigns S…" at bounding box center [232, 111] width 465 height 223
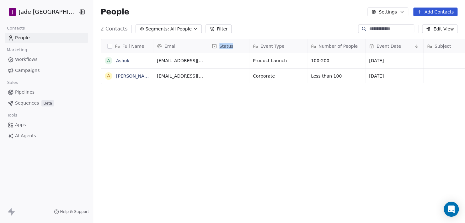
click at [219, 44] on span "Status" at bounding box center [226, 46] width 14 height 6
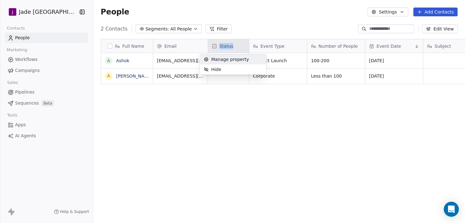
drag, startPoint x: 213, startPoint y: 44, endPoint x: 235, endPoint y: 59, distance: 27.0
click at [235, 59] on span "Manage property" at bounding box center [230, 59] width 38 height 6
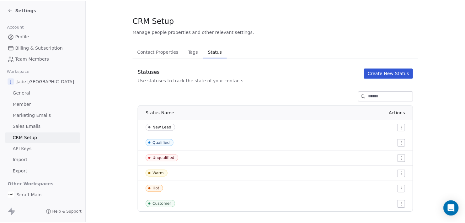
scroll to position [11, 0]
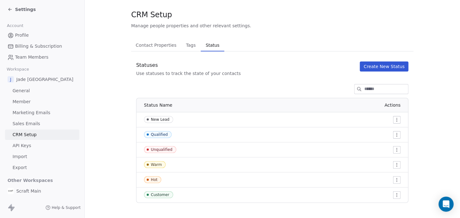
click at [398, 149] on html "Settings Account Profile Billing & Subscription Team Members Workspace J Jade M…" at bounding box center [230, 109] width 460 height 218
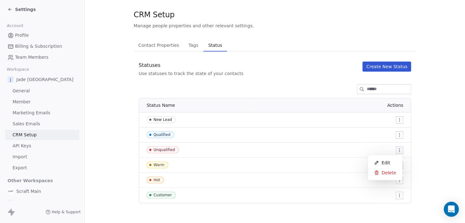
click at [398, 137] on html "Settings Account Profile Billing & Subscription Team Members Workspace J Jade M…" at bounding box center [232, 111] width 465 height 223
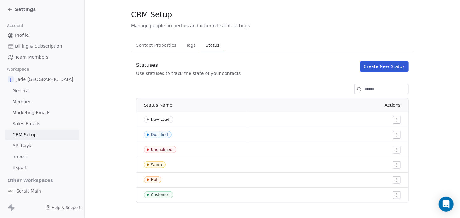
click at [396, 165] on html "Settings Account Profile Billing & Subscription Team Members Workspace J Jade M…" at bounding box center [230, 109] width 460 height 218
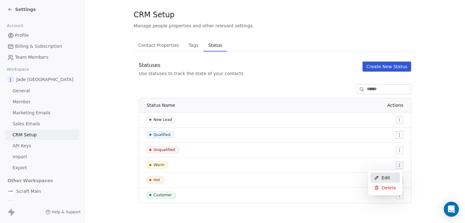
click at [390, 177] on div "Edit" at bounding box center [385, 178] width 30 height 10
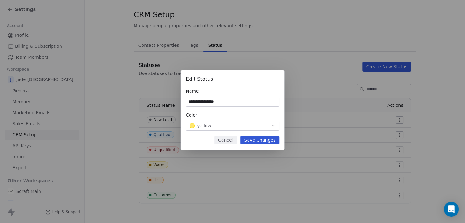
type input "**********"
click at [273, 143] on button "Save Changes" at bounding box center [259, 140] width 39 height 9
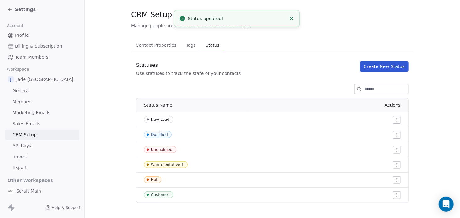
click at [397, 182] on html "Settings Account Profile Billing & Subscription Team Members Workspace J Jade M…" at bounding box center [230, 109] width 460 height 218
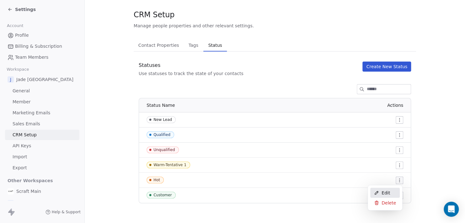
click at [381, 192] on div "Edit" at bounding box center [385, 193] width 30 height 10
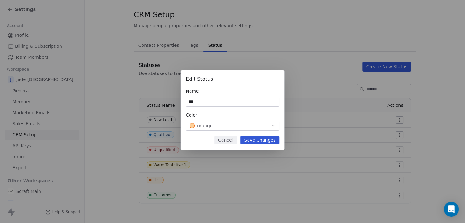
paste input "**********"
type input "**********"
click at [263, 139] on button "Save Changes" at bounding box center [259, 140] width 39 height 9
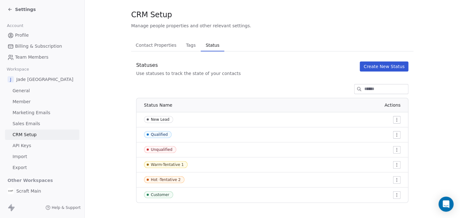
click at [387, 64] on button "Create New Status" at bounding box center [384, 67] width 49 height 10
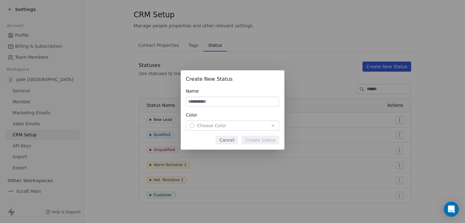
click at [220, 103] on input at bounding box center [232, 101] width 93 height 9
type input "**********"
click at [222, 127] on span "Choose Color" at bounding box center [211, 125] width 29 height 6
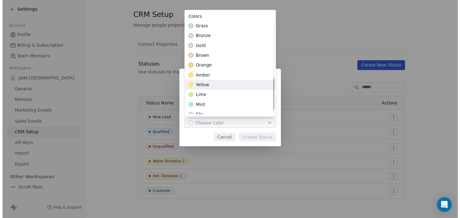
scroll to position [167, 0]
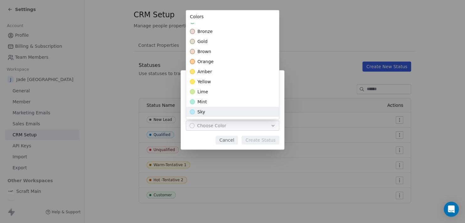
click at [207, 114] on div "sky" at bounding box center [232, 112] width 93 height 10
click at [260, 139] on div "**********" at bounding box center [232, 111] width 465 height 103
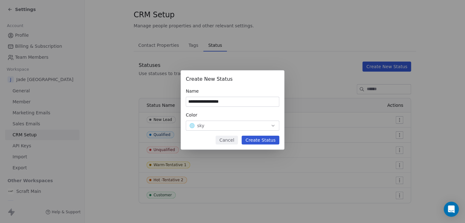
click at [244, 127] on div "sky" at bounding box center [233, 125] width 86 height 6
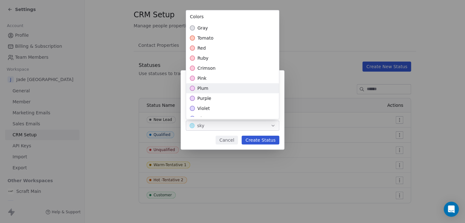
click at [204, 92] on div "plum" at bounding box center [232, 88] width 93 height 10
click at [258, 141] on div "**********" at bounding box center [232, 111] width 465 height 103
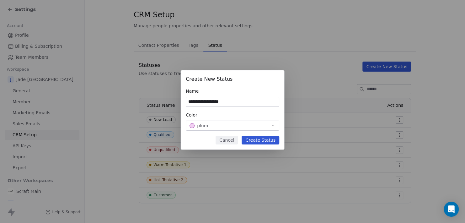
click at [258, 141] on button "Create Status" at bounding box center [261, 140] width 38 height 9
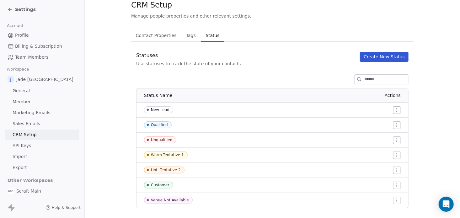
scroll to position [26, 0]
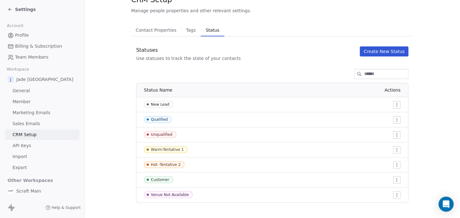
click at [387, 49] on button "Create New Status" at bounding box center [384, 51] width 49 height 10
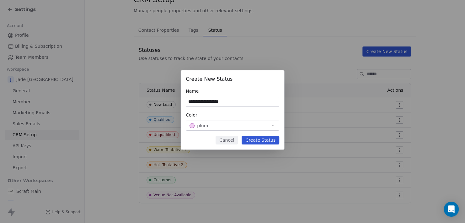
click at [233, 127] on div "plum" at bounding box center [233, 125] width 86 height 6
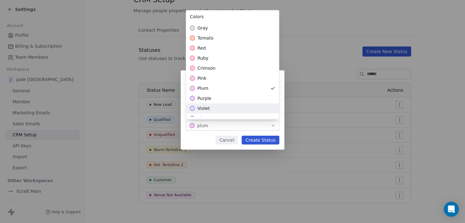
click at [99, 103] on div "**********" at bounding box center [232, 111] width 465 height 103
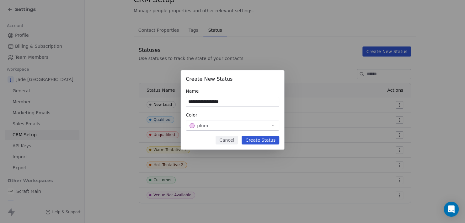
drag, startPoint x: 236, startPoint y: 138, endPoint x: 123, endPoint y: 94, distance: 121.8
click at [235, 138] on button "Cancel" at bounding box center [227, 140] width 22 height 9
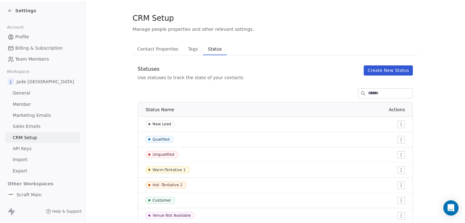
scroll to position [0, 0]
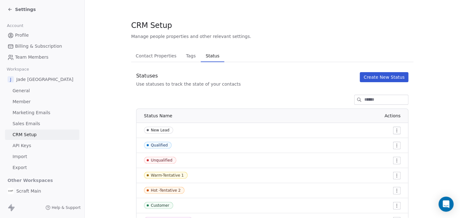
click at [14, 12] on div "Settings" at bounding box center [22, 9] width 28 height 6
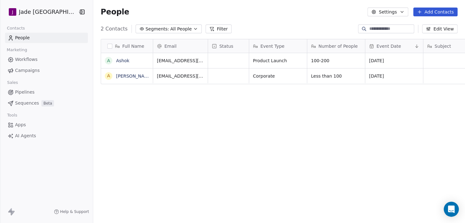
scroll to position [191, 375]
click at [223, 60] on div "grid" at bounding box center [228, 60] width 41 height 15
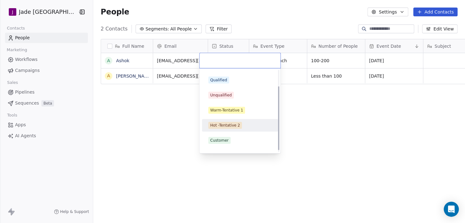
scroll to position [23, 0]
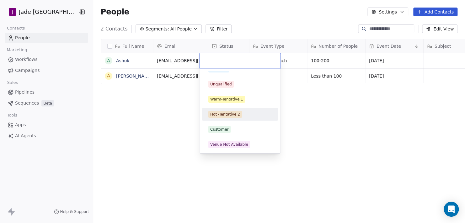
click at [180, 127] on html "[PERSON_NAME] [GEOGRAPHIC_DATA] Contacts People Marketing Workflows Campaigns S…" at bounding box center [232, 111] width 465 height 223
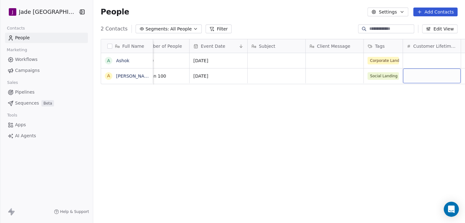
scroll to position [0, 234]
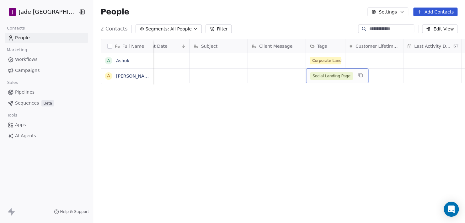
click at [446, 28] on button "Edit View" at bounding box center [439, 28] width 35 height 9
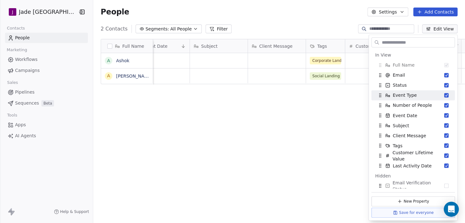
click at [308, 145] on div "Full Name A [PERSON_NAME] A [PERSON_NAME] Status Event Type Number of People Ev…" at bounding box center [279, 132] width 372 height 196
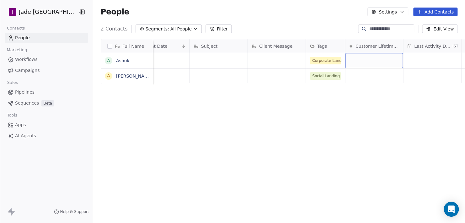
click at [369, 62] on div "grid" at bounding box center [374, 60] width 58 height 15
type input "******"
click at [337, 130] on html "[PERSON_NAME] [GEOGRAPHIC_DATA] Contacts People Marketing Workflows Campaigns S…" at bounding box center [232, 111] width 465 height 223
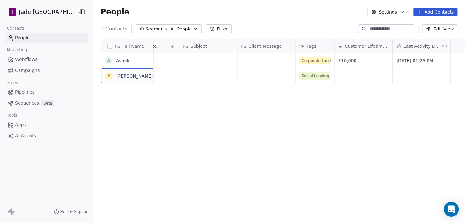
click at [437, 28] on button "Edit View" at bounding box center [439, 28] width 35 height 9
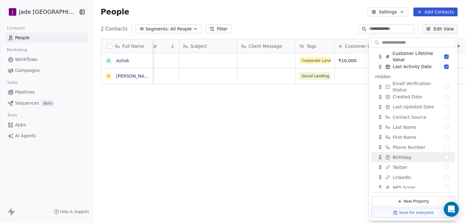
scroll to position [99, 0]
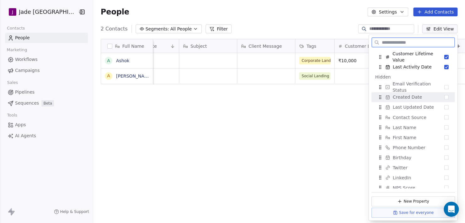
click at [444, 97] on button "Suggestions" at bounding box center [446, 97] width 4 height 4
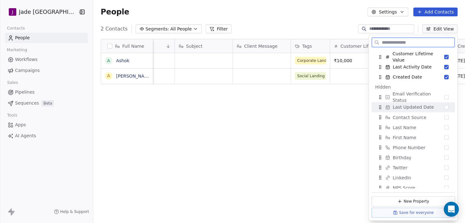
click at [444, 109] on button "Suggestions" at bounding box center [446, 107] width 4 height 4
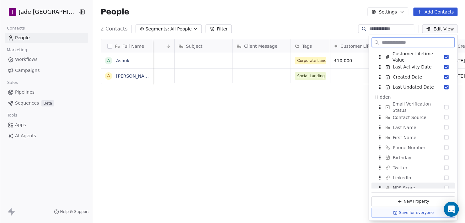
click at [413, 214] on button "Save for everyone" at bounding box center [412, 212] width 83 height 10
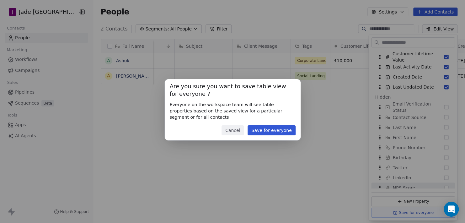
click at [272, 126] on button "Save for everyone" at bounding box center [272, 130] width 48 height 10
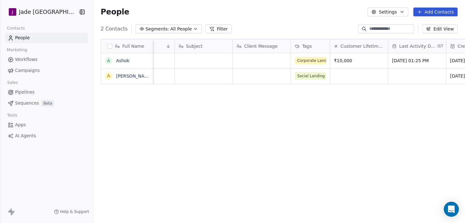
click at [299, 140] on div "Full Name A [PERSON_NAME] A [PERSON_NAME] Status Event Type Number of People Ev…" at bounding box center [279, 132] width 372 height 196
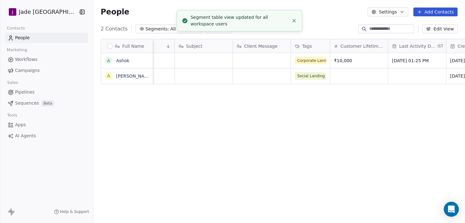
click at [232, 89] on div "Full Name A [PERSON_NAME] A [PERSON_NAME] Status Event Type Number of People Ev…" at bounding box center [279, 132] width 372 height 196
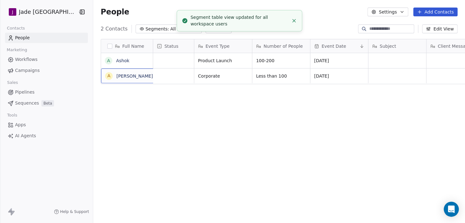
scroll to position [0, 0]
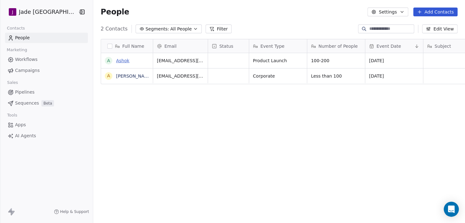
click at [116, 59] on link "Ashok" at bounding box center [122, 60] width 13 height 5
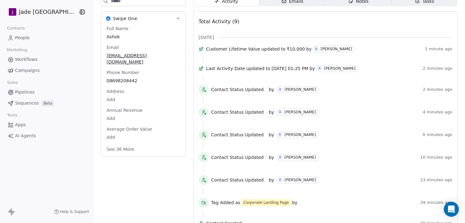
scroll to position [94, 0]
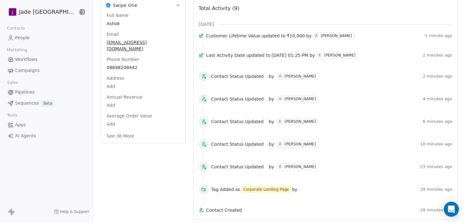
click at [105, 130] on button "See 36 More" at bounding box center [120, 135] width 35 height 11
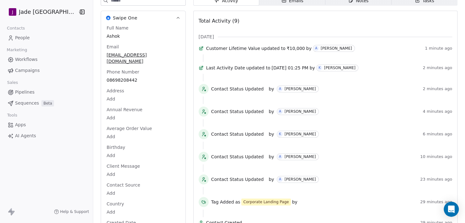
scroll to position [0, 0]
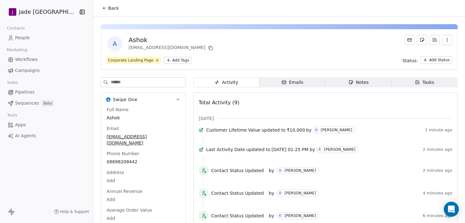
click at [354, 82] on div "Notes" at bounding box center [358, 82] width 20 height 7
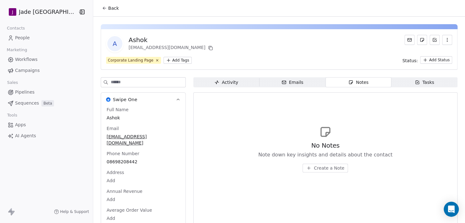
click at [310, 172] on div "No Notes Note down key insights and details about the contact Create a Note" at bounding box center [326, 148] width 254 height 77
click at [315, 169] on span "Create a Note" at bounding box center [329, 168] width 30 height 6
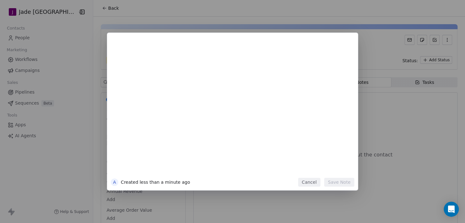
click at [225, 90] on div at bounding box center [242, 109] width 215 height 134
click at [315, 184] on button "Cancel" at bounding box center [309, 182] width 22 height 9
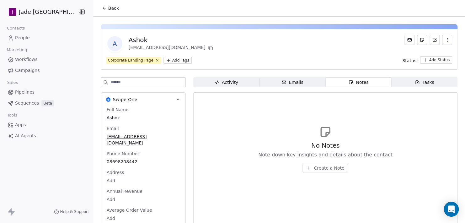
click at [428, 84] on div "Tasks" at bounding box center [424, 82] width 19 height 7
click at [318, 165] on span "Create a Task" at bounding box center [330, 168] width 30 height 6
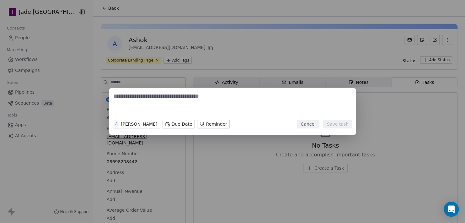
click at [210, 104] on textarea at bounding box center [232, 104] width 239 height 24
type textarea "***"
click at [319, 125] on button "Cancel" at bounding box center [308, 124] width 22 height 9
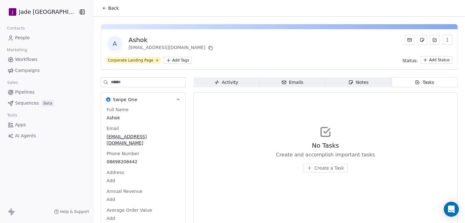
click at [220, 81] on div "Activity" at bounding box center [226, 82] width 24 height 7
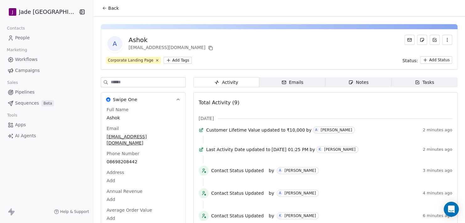
click at [28, 93] on span "Pipelines" at bounding box center [24, 92] width 19 height 7
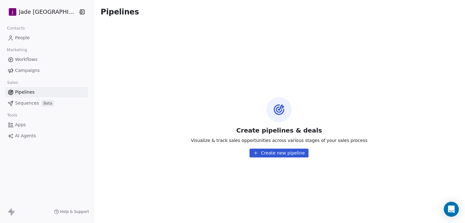
click at [292, 150] on button "Create new pipeline" at bounding box center [279, 152] width 59 height 9
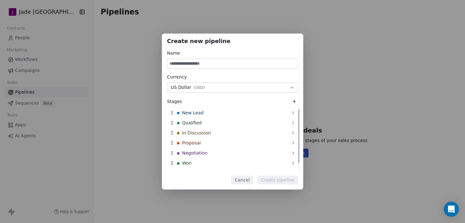
click at [204, 81] on div "Currency US Dollar ( USD )" at bounding box center [232, 83] width 131 height 19
click at [204, 87] on button "US Dollar ( USD )" at bounding box center [232, 88] width 131 height 10
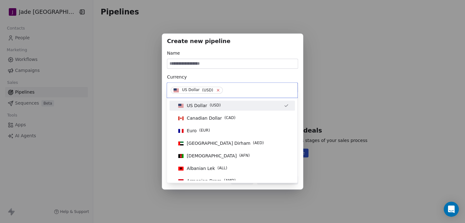
click at [218, 88] on icon at bounding box center [218, 90] width 4 height 4
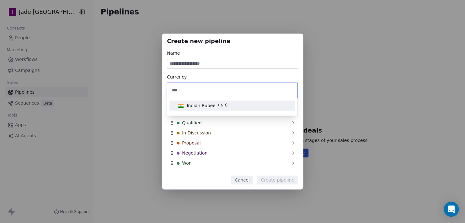
type input "***"
click at [239, 105] on div "Indian Rupee ( INR )" at bounding box center [232, 105] width 113 height 7
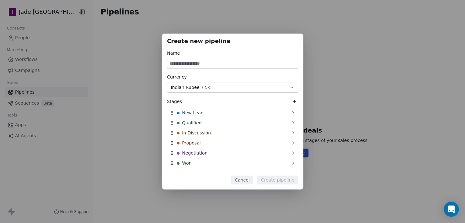
click at [214, 63] on input at bounding box center [232, 63] width 131 height 9
type input "*"
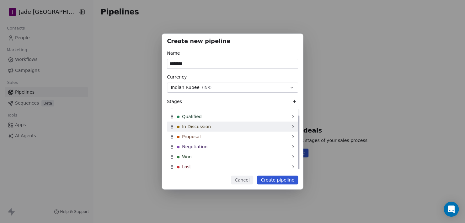
scroll to position [8, 0]
type input "********"
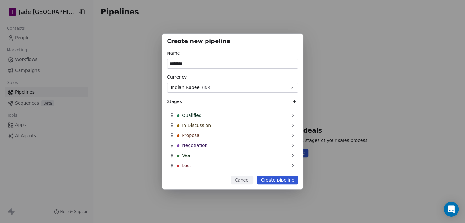
click at [274, 179] on button "Create pipeline" at bounding box center [277, 179] width 41 height 9
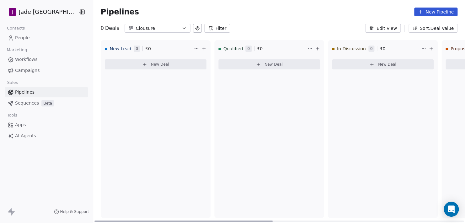
click at [151, 65] on span "New Deal" at bounding box center [160, 64] width 18 height 5
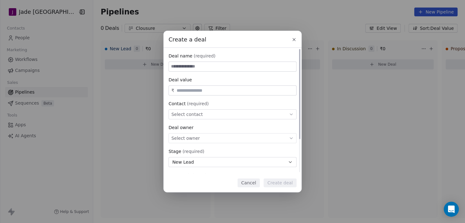
click at [192, 68] on input at bounding box center [232, 66] width 127 height 9
type input "******"
click at [198, 112] on span "Select contact" at bounding box center [186, 114] width 31 height 6
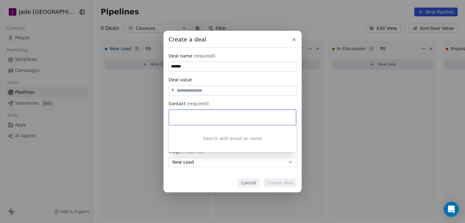
click at [205, 119] on input at bounding box center [233, 117] width 118 height 7
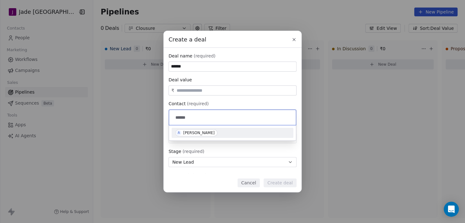
type input "******"
click at [204, 134] on div "[PERSON_NAME]" at bounding box center [198, 133] width 31 height 4
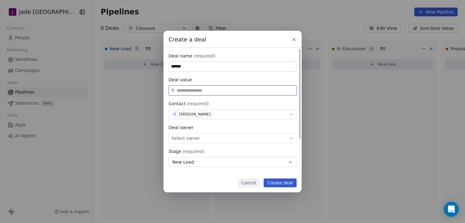
click at [201, 91] on input "text" at bounding box center [235, 90] width 120 height 5
type input "******"
click at [223, 82] on div "Deal value" at bounding box center [233, 80] width 128 height 6
click at [191, 141] on span "Select owner" at bounding box center [185, 138] width 29 height 6
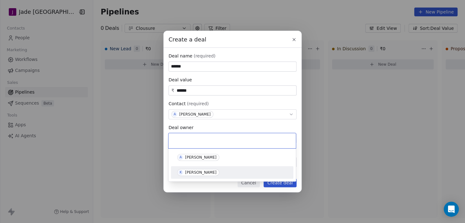
click at [211, 172] on span "K [PERSON_NAME]" at bounding box center [198, 172] width 42 height 7
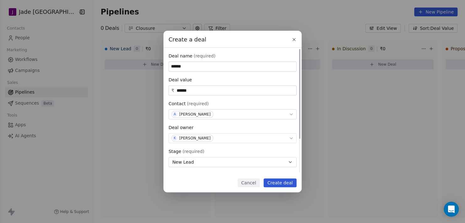
click at [202, 159] on button "New Lead" at bounding box center [233, 162] width 128 height 10
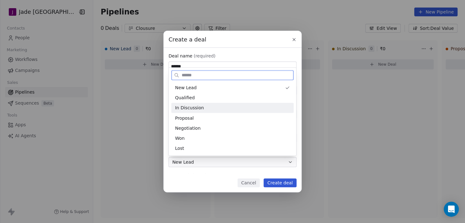
click at [194, 112] on div "In Discussion" at bounding box center [232, 108] width 122 height 10
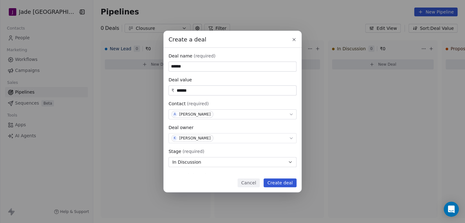
click at [284, 182] on button "Create deal" at bounding box center [280, 182] width 33 height 9
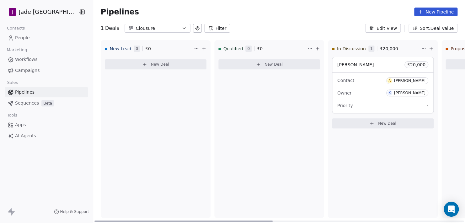
click at [309, 152] on div "Qualified 0 ₹ 0 New Deal" at bounding box center [269, 129] width 110 height 178
click at [376, 96] on div "Owner K [PERSON_NAME]" at bounding box center [382, 93] width 91 height 10
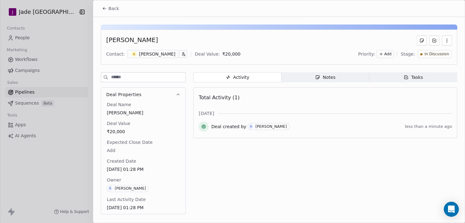
click at [91, 140] on div at bounding box center [232, 111] width 465 height 223
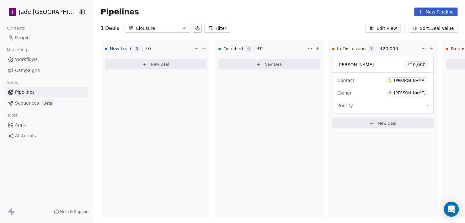
click at [26, 40] on span "People" at bounding box center [22, 38] width 15 height 7
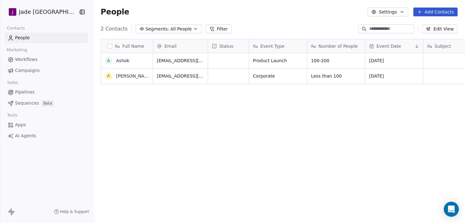
scroll to position [191, 375]
click at [219, 60] on div "grid" at bounding box center [228, 60] width 41 height 15
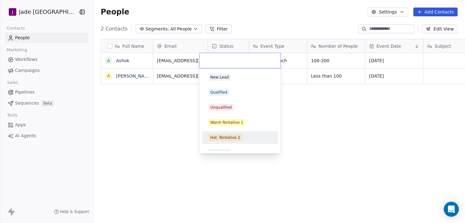
drag, startPoint x: 184, startPoint y: 144, endPoint x: 206, endPoint y: 130, distance: 26.6
click at [184, 144] on html "[PERSON_NAME] [GEOGRAPHIC_DATA] Contacts People Marketing Workflows Campaigns S…" at bounding box center [232, 111] width 465 height 223
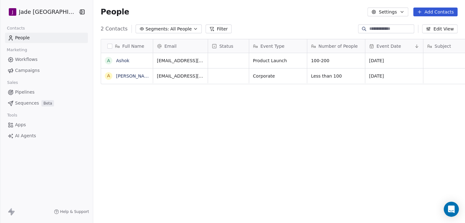
click at [436, 27] on button "Edit View" at bounding box center [439, 28] width 35 height 9
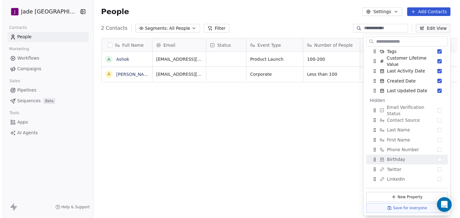
scroll to position [94, 0]
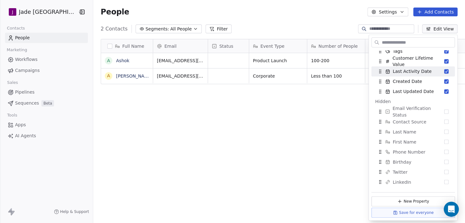
click at [304, 131] on div "Full Name A [PERSON_NAME] A [PERSON_NAME] Email Status Event Type Number of Peo…" at bounding box center [279, 132] width 372 height 196
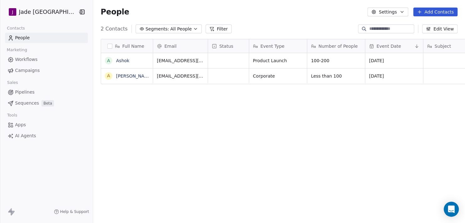
click at [365, 46] on div "Event Date" at bounding box center [394, 45] width 58 height 13
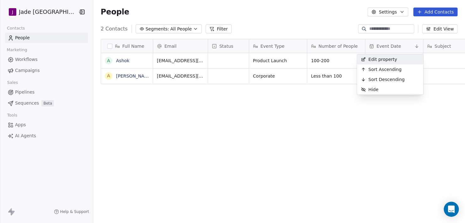
click at [356, 41] on html "[PERSON_NAME] [GEOGRAPHIC_DATA] Contacts People Marketing Workflows Campaigns S…" at bounding box center [232, 111] width 465 height 223
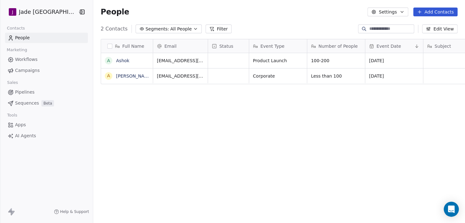
click at [365, 44] on div "Event Date" at bounding box center [394, 45] width 58 height 13
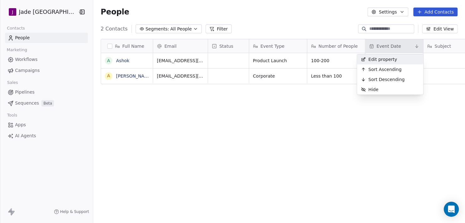
click at [298, 42] on html "[PERSON_NAME] [GEOGRAPHIC_DATA] Contacts People Marketing Workflows Campaigns S…" at bounding box center [232, 111] width 465 height 223
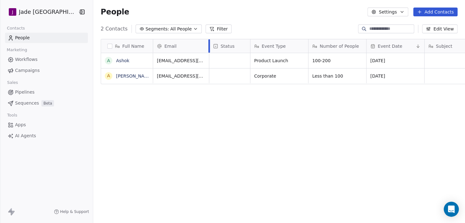
drag, startPoint x: 199, startPoint y: 43, endPoint x: 200, endPoint y: 52, distance: 9.5
click at [208, 52] on div at bounding box center [209, 45] width 2 height 13
drag, startPoint x: 165, startPoint y: 43, endPoint x: 174, endPoint y: 45, distance: 8.9
click at [174, 45] on div "Full Name A [PERSON_NAME] A [PERSON_NAME] Email Status Event Type Number of Peo…" at bounding box center [283, 61] width 365 height 45
click at [378, 46] on span "Event Date" at bounding box center [390, 46] width 24 height 6
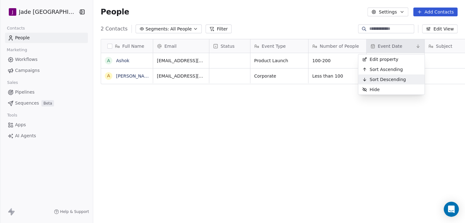
click at [383, 126] on html "[PERSON_NAME] [GEOGRAPHIC_DATA] Contacts People Marketing Workflows Campaigns S…" at bounding box center [232, 111] width 465 height 223
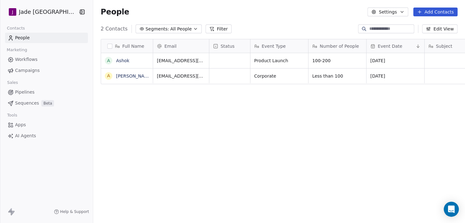
click at [57, 10] on html "[PERSON_NAME] [GEOGRAPHIC_DATA] Contacts People Marketing Workflows Campaigns S…" at bounding box center [232, 111] width 465 height 223
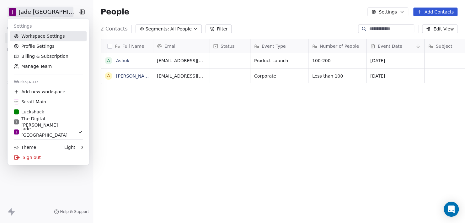
click at [58, 38] on link "Workspace Settings" at bounding box center [48, 36] width 77 height 10
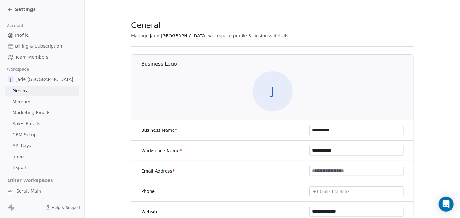
click at [13, 9] on div "Settings" at bounding box center [22, 9] width 28 height 6
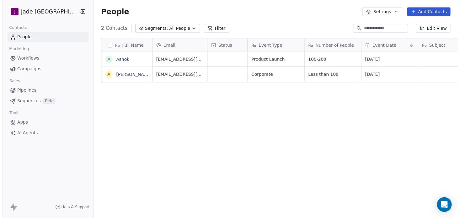
scroll to position [191, 375]
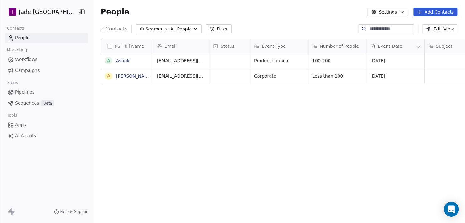
click at [168, 44] on div "Email" at bounding box center [180, 46] width 47 height 6
click at [228, 46] on html "[PERSON_NAME] [GEOGRAPHIC_DATA] Contacts People Marketing Workflows Campaigns S…" at bounding box center [232, 111] width 465 height 223
click at [221, 45] on span "Status" at bounding box center [228, 46] width 14 height 6
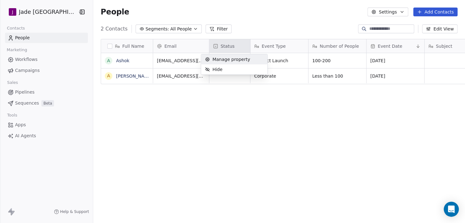
click at [222, 60] on span "Manage property" at bounding box center [232, 59] width 38 height 6
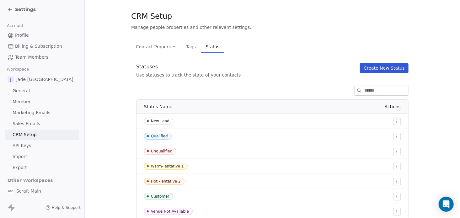
scroll to position [26, 0]
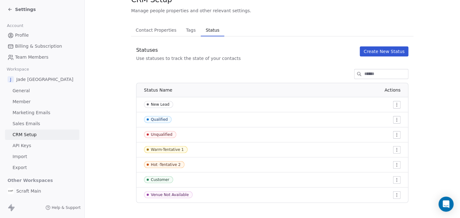
click at [188, 27] on span "Tags" at bounding box center [191, 30] width 15 height 9
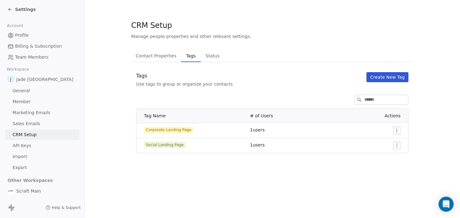
click at [211, 55] on span "Status" at bounding box center [212, 55] width 19 height 9
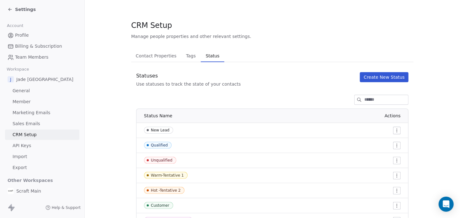
click at [262, 86] on div "Statuses Use statuses to track the state of your contacts Create New Status" at bounding box center [272, 79] width 283 height 15
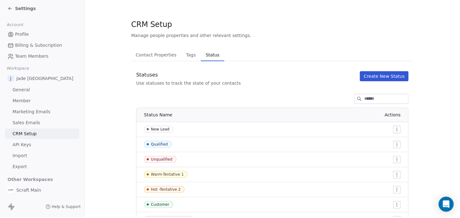
click at [150, 51] on span "Contact Properties" at bounding box center [156, 55] width 46 height 9
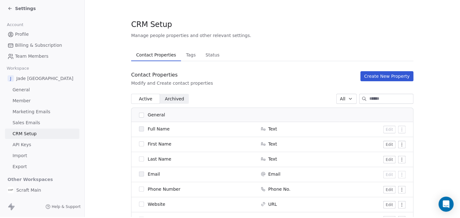
click at [205, 51] on span "Status" at bounding box center [212, 55] width 19 height 9
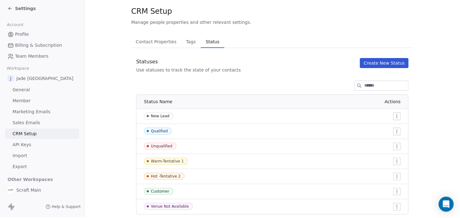
scroll to position [26, 0]
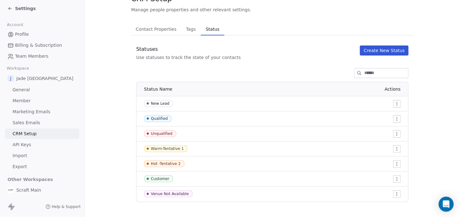
click at [390, 48] on button "Create New Status" at bounding box center [384, 51] width 49 height 10
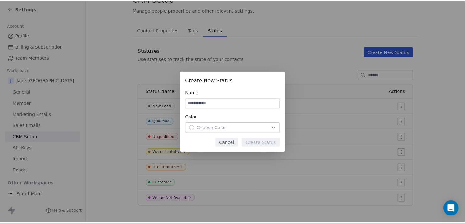
scroll to position [0, 0]
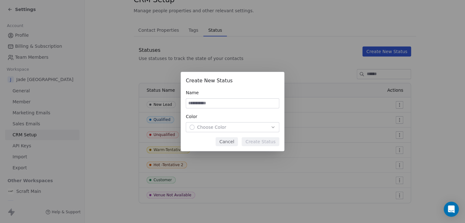
click at [209, 105] on input at bounding box center [232, 103] width 93 height 9
paste input "*********"
type input "*********"
click at [213, 124] on span "Choose Color" at bounding box center [211, 127] width 29 height 6
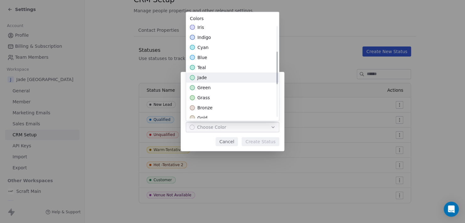
scroll to position [73, 0]
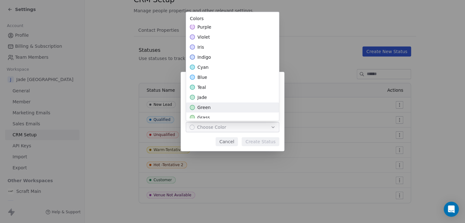
click at [204, 107] on span "green" at bounding box center [203, 107] width 13 height 6
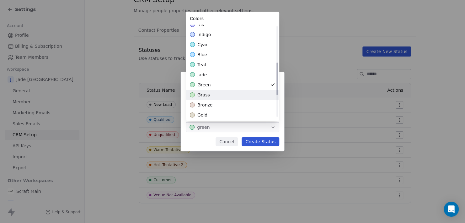
scroll to position [105, 0]
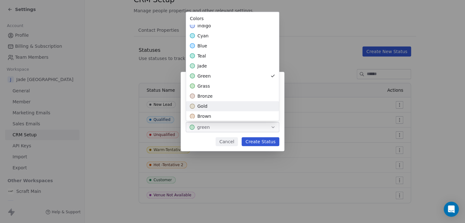
click at [263, 138] on div "Create New Status Name ********* Color green Cancel Create Status" at bounding box center [232, 111] width 465 height 79
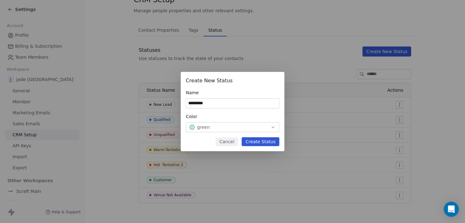
click at [263, 140] on button "Create Status" at bounding box center [261, 141] width 38 height 9
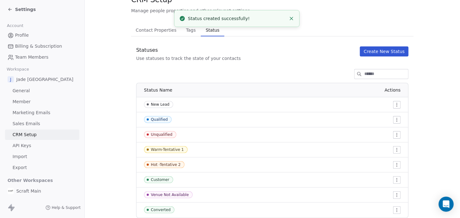
click at [380, 51] on button "Create New Status" at bounding box center [384, 51] width 49 height 10
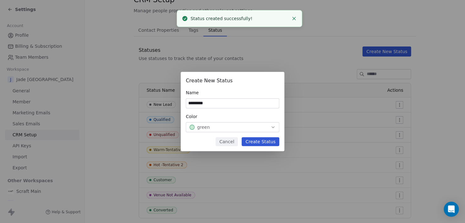
click at [227, 104] on input "*********" at bounding box center [232, 103] width 93 height 9
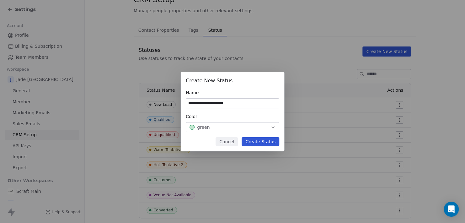
type input "**********"
click at [223, 127] on div "green" at bounding box center [233, 127] width 86 height 6
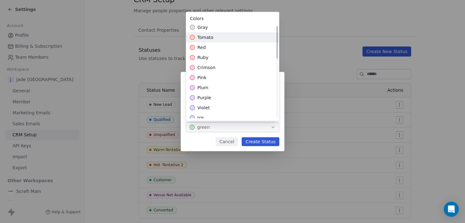
scroll to position [0, 0]
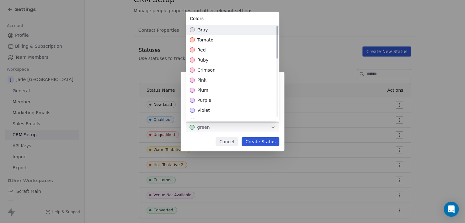
click at [207, 30] on div "gray" at bounding box center [232, 30] width 93 height 10
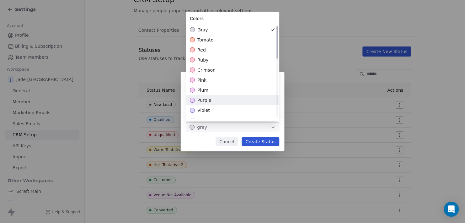
click at [266, 141] on div "**********" at bounding box center [232, 111] width 465 height 79
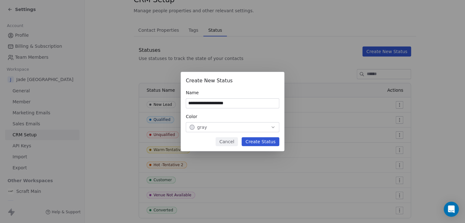
click at [266, 141] on button "Create Status" at bounding box center [261, 141] width 38 height 9
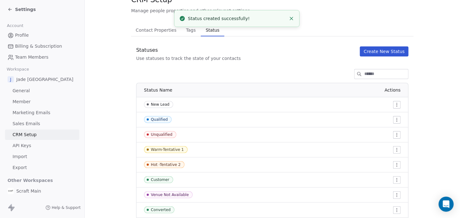
click at [387, 53] on button "Create New Status" at bounding box center [384, 51] width 49 height 10
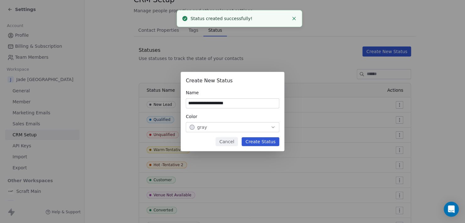
click at [230, 102] on input "**********" at bounding box center [232, 103] width 93 height 9
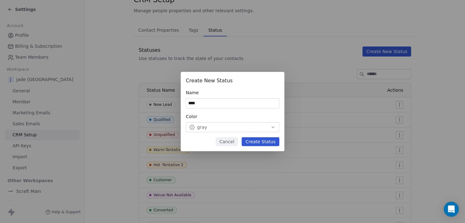
type input "****"
click at [215, 127] on div "gray" at bounding box center [233, 127] width 86 height 6
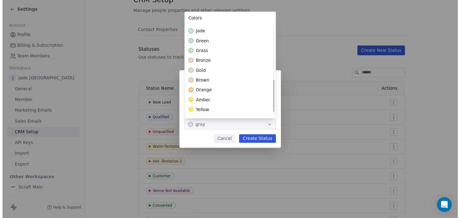
scroll to position [167, 0]
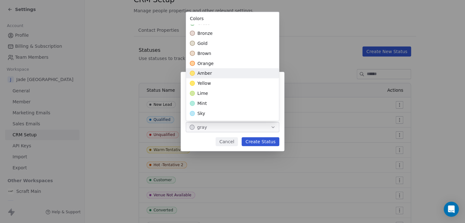
click at [215, 71] on div "amber" at bounding box center [232, 73] width 93 height 10
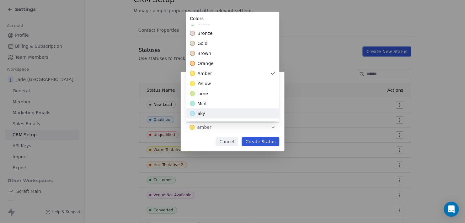
click at [261, 146] on div "Create New Status Name **** Color amber Cancel Create Status" at bounding box center [232, 111] width 465 height 79
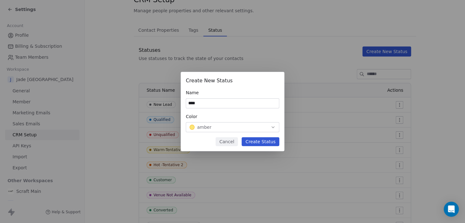
click at [264, 140] on button "Create Status" at bounding box center [261, 141] width 38 height 9
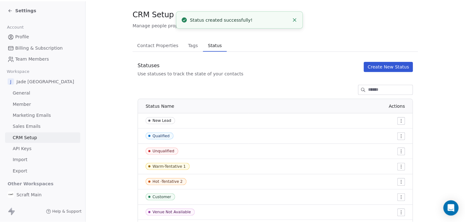
scroll to position [8, 0]
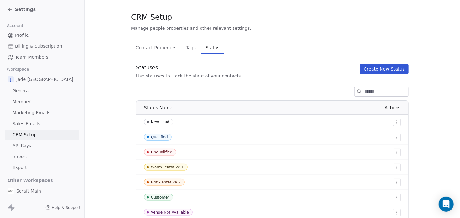
click at [382, 67] on button "Create New Status" at bounding box center [384, 69] width 49 height 10
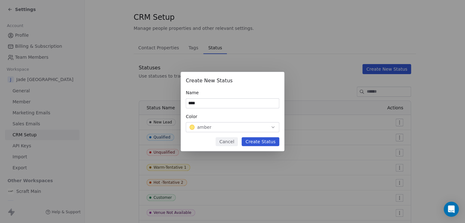
click at [232, 105] on input "****" at bounding box center [232, 103] width 93 height 9
type input "**********"
click at [223, 125] on div "amber" at bounding box center [233, 127] width 86 height 6
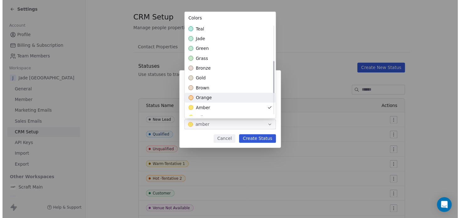
scroll to position [105, 0]
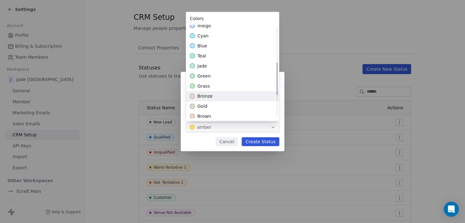
click at [207, 94] on span "bronze" at bounding box center [204, 96] width 15 height 6
click at [257, 139] on div "**********" at bounding box center [232, 111] width 465 height 79
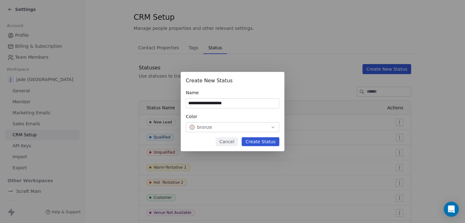
click at [263, 140] on button "Create Status" at bounding box center [261, 141] width 38 height 9
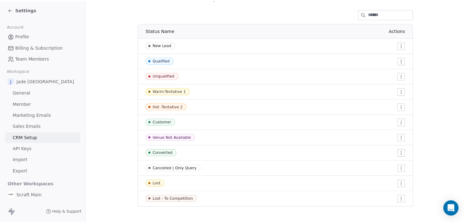
scroll to position [55, 0]
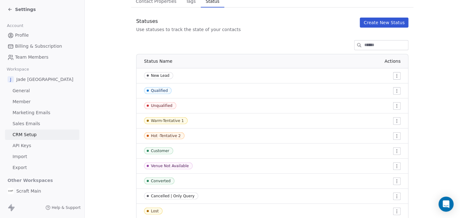
click at [382, 24] on button "Create New Status" at bounding box center [384, 23] width 49 height 10
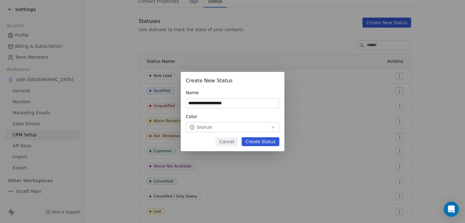
click at [250, 106] on input "**********" at bounding box center [232, 103] width 93 height 9
type input "**********"
click at [236, 127] on div "bronze" at bounding box center [233, 127] width 86 height 6
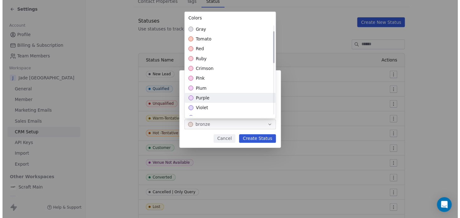
scroll to position [31, 0]
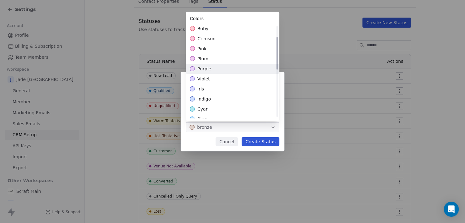
click at [210, 72] on div "purple" at bounding box center [232, 69] width 93 height 10
click at [263, 144] on div "**********" at bounding box center [232, 111] width 465 height 79
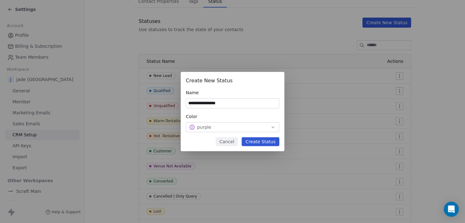
click at [264, 144] on button "Create Status" at bounding box center [261, 141] width 38 height 9
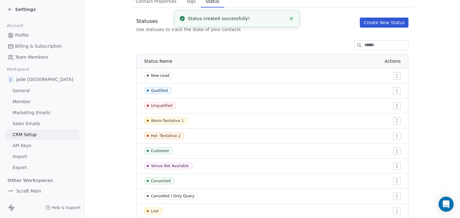
scroll to position [101, 0]
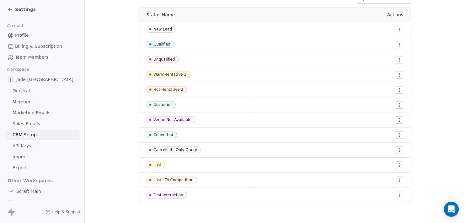
click at [396, 105] on html "Settings Account Profile Billing & Subscription Team Members Workspace J Jade M…" at bounding box center [232, 111] width 465 height 223
click at [380, 115] on div "Edit" at bounding box center [385, 117] width 30 height 10
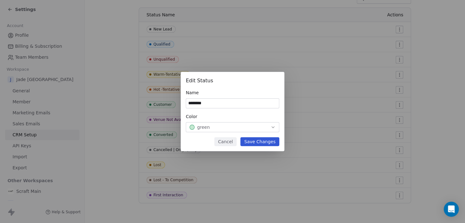
click at [260, 103] on input "********" at bounding box center [232, 103] width 93 height 9
click at [223, 102] on input "********" at bounding box center [232, 103] width 93 height 9
paste input "**********"
type input "**********"
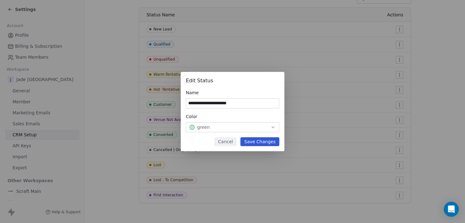
click at [267, 144] on button "Save Changes" at bounding box center [259, 141] width 39 height 9
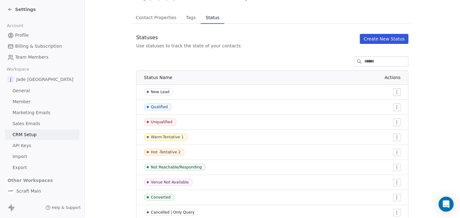
scroll to position [0, 0]
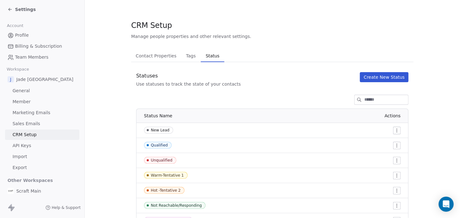
click at [8, 8] on icon at bounding box center [10, 9] width 5 height 5
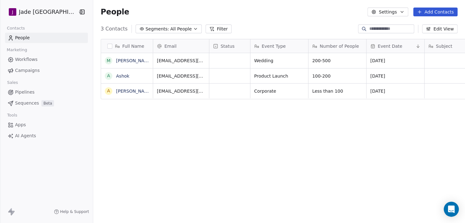
scroll to position [191, 375]
click at [218, 58] on div "grid" at bounding box center [229, 60] width 41 height 15
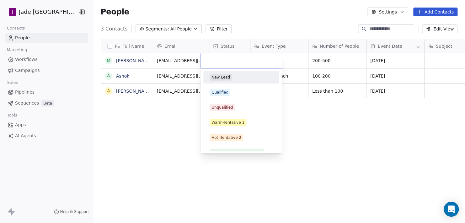
click at [179, 120] on html "[PERSON_NAME] [GEOGRAPHIC_DATA] Contacts People Marketing Workflows Campaigns S…" at bounding box center [232, 111] width 465 height 223
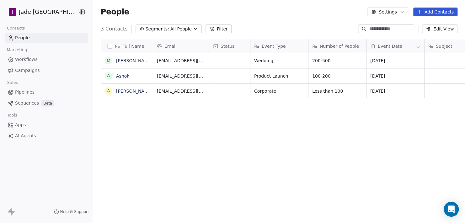
scroll to position [0, 0]
click at [186, 135] on div "Full Name M [PERSON_NAME] A [PERSON_NAME] A [PERSON_NAME] Email Status Event Ty…" at bounding box center [279, 132] width 372 height 196
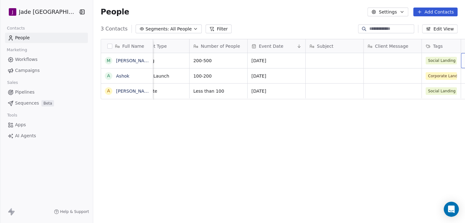
scroll to position [0, 177]
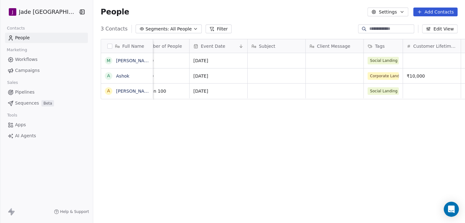
click at [445, 28] on button "Edit View" at bounding box center [439, 28] width 35 height 9
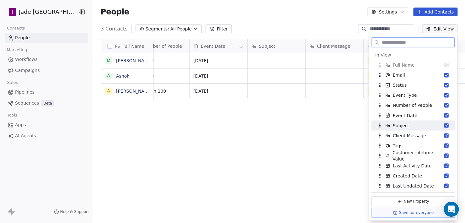
click at [444, 124] on button "Suggestions" at bounding box center [446, 125] width 4 height 4
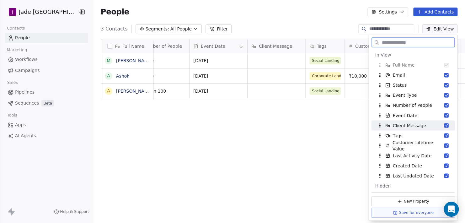
click at [444, 126] on button "Suggestions" at bounding box center [446, 125] width 4 height 4
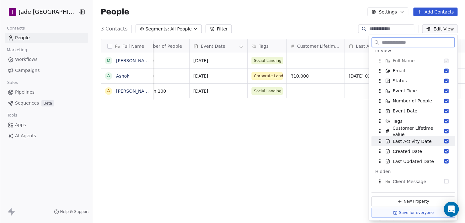
scroll to position [0, 0]
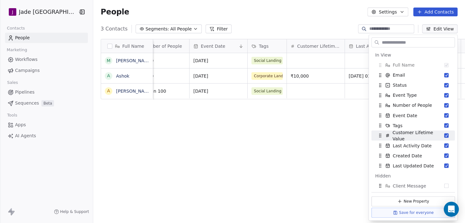
click at [326, 137] on div "Full Name M [PERSON_NAME] A [PERSON_NAME] A [PERSON_NAME] Email Status Event Ty…" at bounding box center [279, 132] width 372 height 196
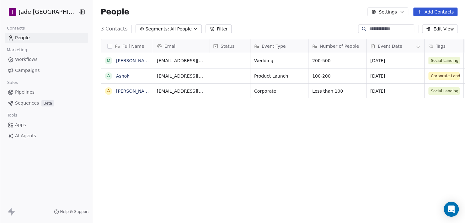
click at [447, 27] on button "Edit View" at bounding box center [439, 28] width 35 height 9
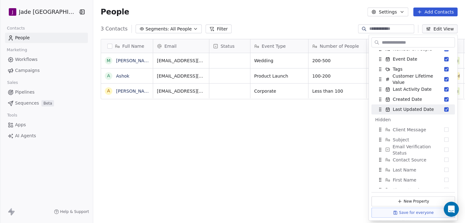
scroll to position [63, 0]
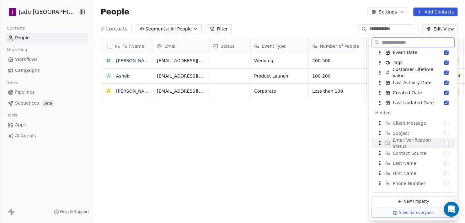
click at [444, 143] on div "Email Verification Status" at bounding box center [413, 143] width 78 height 10
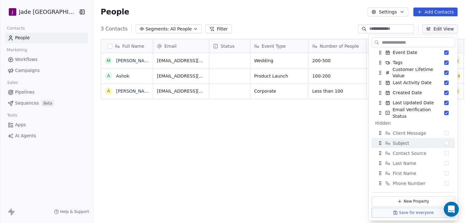
click at [336, 141] on div "Full Name M [PERSON_NAME] A [PERSON_NAME] A [PERSON_NAME] Email Status Event Ty…" at bounding box center [279, 132] width 372 height 196
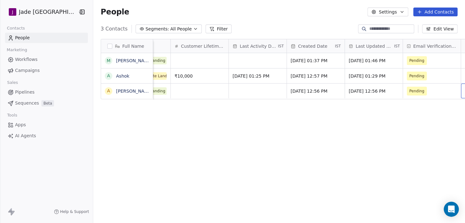
scroll to position [0, 308]
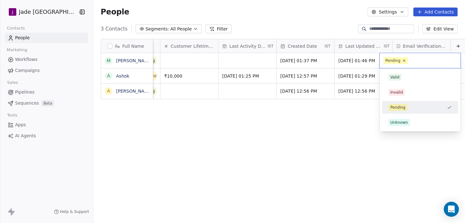
click at [372, 130] on html "[PERSON_NAME] [GEOGRAPHIC_DATA] Contacts People Marketing Workflows Campaigns S…" at bounding box center [232, 111] width 465 height 223
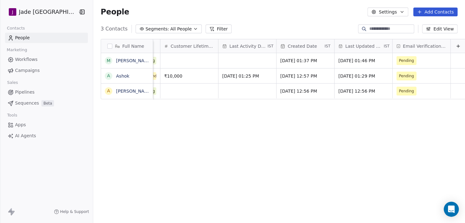
click at [417, 51] on div "Email Verification Status" at bounding box center [422, 45] width 58 height 13
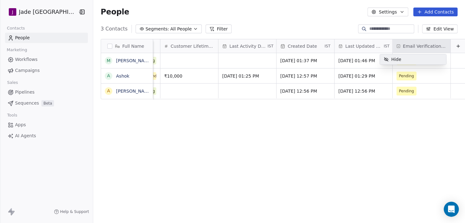
click at [418, 47] on html "[PERSON_NAME] [GEOGRAPHIC_DATA] Contacts People Marketing Workflows Campaigns S…" at bounding box center [232, 111] width 465 height 223
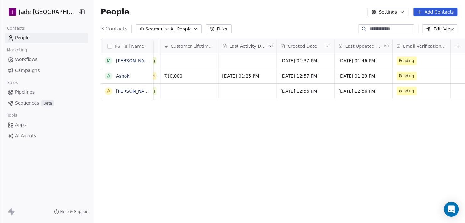
click at [442, 27] on button "Edit View" at bounding box center [439, 28] width 35 height 9
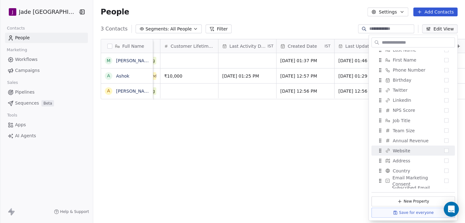
scroll to position [193, 0]
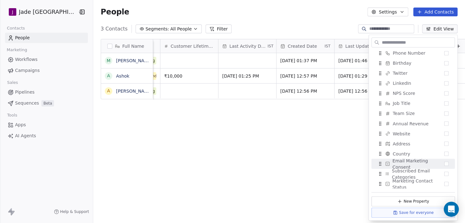
click at [166, 167] on div "Full Name M [PERSON_NAME] A [PERSON_NAME] A [PERSON_NAME] Event Type Number of …" at bounding box center [279, 132] width 372 height 196
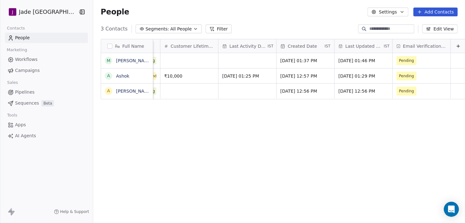
click at [39, 16] on html "[PERSON_NAME] [GEOGRAPHIC_DATA] Contacts People Marketing Workflows Campaigns S…" at bounding box center [232, 111] width 465 height 223
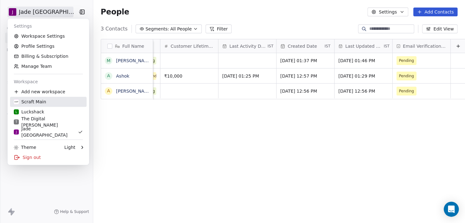
click at [44, 104] on div "Scraft Main" at bounding box center [30, 102] width 32 height 6
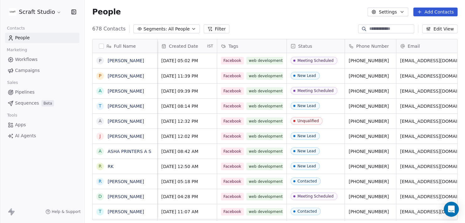
scroll to position [0, 153]
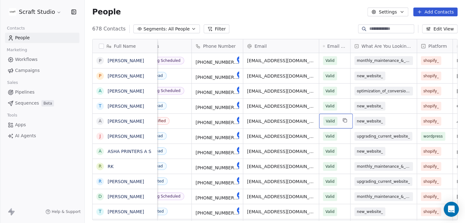
click at [338, 46] on span "Email Verification Status" at bounding box center [336, 46] width 19 height 6
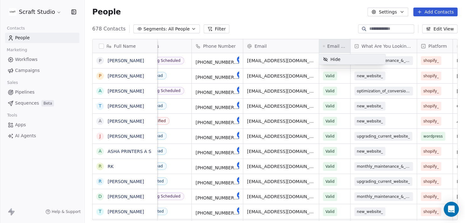
click at [337, 44] on html "Scraft Studio Contacts People Marketing Workflows Campaigns Sales Pipelines Seq…" at bounding box center [232, 111] width 465 height 223
click at [331, 60] on span "Valid" at bounding box center [330, 60] width 9 height 6
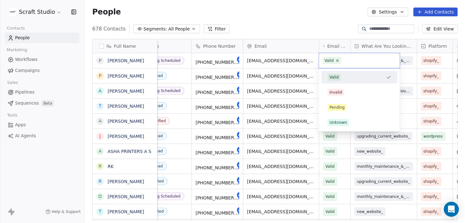
click at [319, 32] on html "Scraft Studio Contacts People Marketing Workflows Campaigns Sales Pipelines Seq…" at bounding box center [232, 111] width 465 height 223
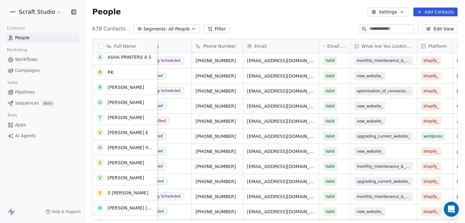
scroll to position [0, 0]
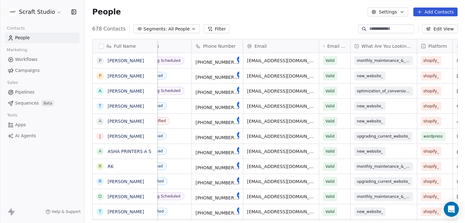
click at [49, 11] on html "Scraft Studio Contacts People Marketing Workflows Campaigns Sales Pipelines Seq…" at bounding box center [232, 111] width 465 height 223
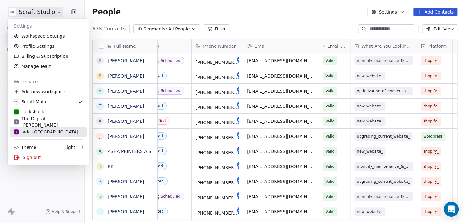
click at [40, 131] on div "J Jade [GEOGRAPHIC_DATA]" at bounding box center [46, 132] width 65 height 6
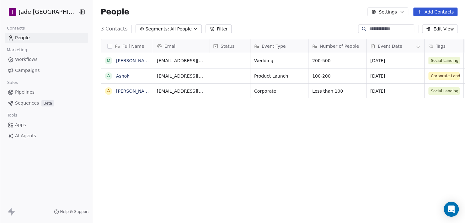
click at [41, 123] on link "Apps" at bounding box center [46, 125] width 83 height 10
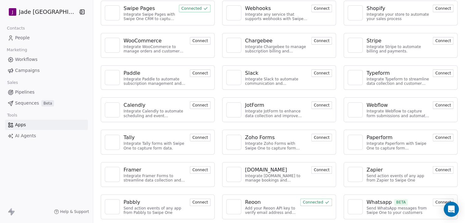
click at [288, 198] on div "Reoon" at bounding box center [270, 202] width 51 height 8
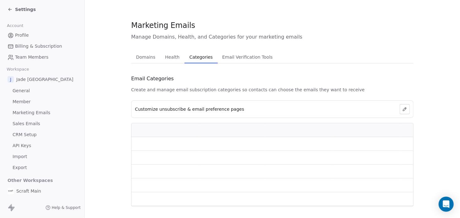
click at [200, 59] on span "Categories" at bounding box center [201, 57] width 28 height 9
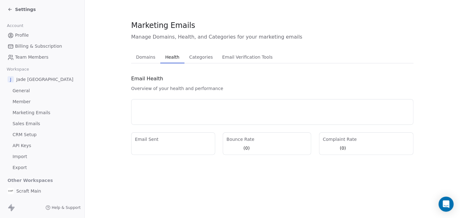
click at [173, 57] on span "Health" at bounding box center [172, 57] width 19 height 9
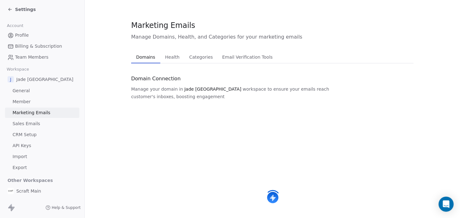
click at [148, 57] on span "Domains" at bounding box center [146, 57] width 24 height 9
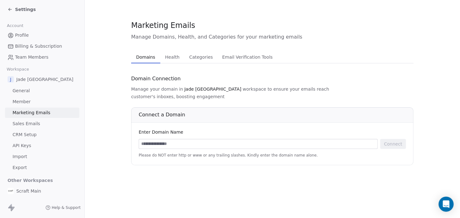
click at [182, 139] on input at bounding box center [258, 143] width 239 height 9
click at [12, 9] on icon at bounding box center [10, 9] width 5 height 5
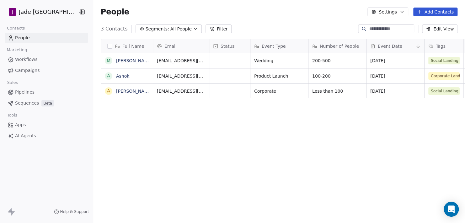
scroll to position [191, 375]
click at [25, 126] on span "Apps" at bounding box center [20, 124] width 11 height 7
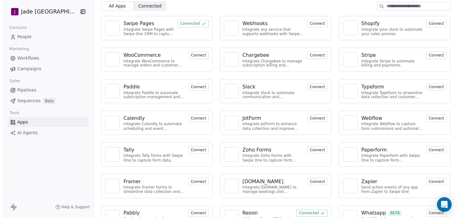
scroll to position [38, 0]
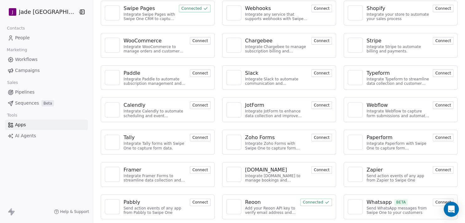
click at [250, 204] on div "Reoon" at bounding box center [253, 202] width 16 height 8
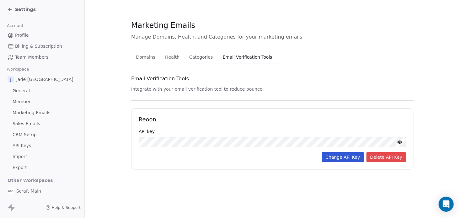
click at [402, 141] on icon at bounding box center [399, 142] width 5 height 5
click at [213, 94] on div "Email Verification Tools Integrate with your email verification tool to reduce …" at bounding box center [272, 121] width 283 height 96
click at [12, 8] on icon at bounding box center [10, 9] width 5 height 5
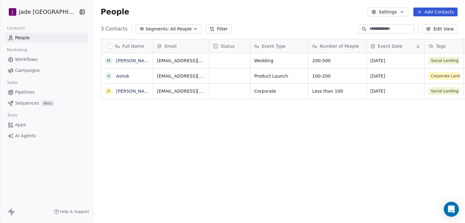
scroll to position [191, 375]
click at [446, 30] on button "Edit View" at bounding box center [439, 28] width 35 height 9
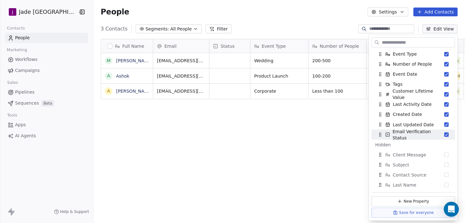
scroll to position [63, 0]
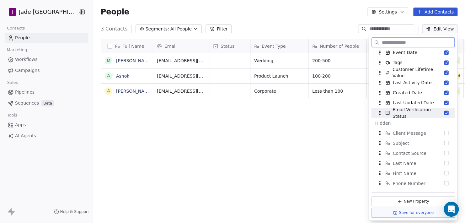
click at [444, 111] on button "Suggestions" at bounding box center [446, 112] width 4 height 4
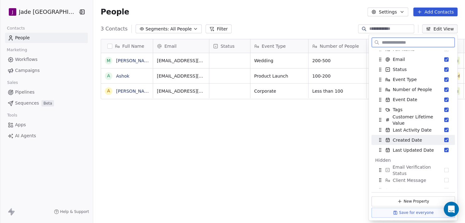
scroll to position [0, 0]
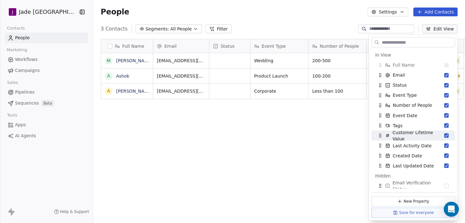
click at [314, 116] on div "Full Name M [PERSON_NAME] A [PERSON_NAME] A [PERSON_NAME] Email Status Event Ty…" at bounding box center [279, 132] width 372 height 196
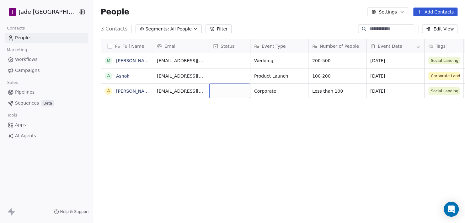
click at [440, 29] on button "Edit View" at bounding box center [439, 28] width 35 height 9
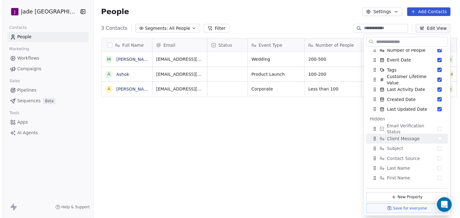
scroll to position [94, 0]
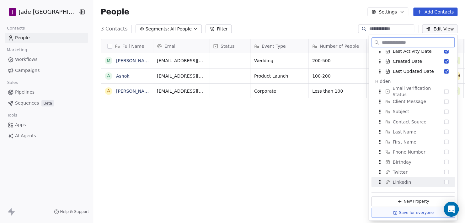
click at [411, 215] on button "Save for everyone" at bounding box center [412, 212] width 83 height 10
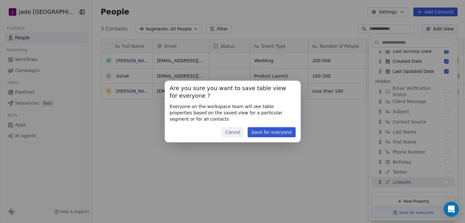
click at [281, 135] on button "Save for everyone" at bounding box center [272, 132] width 48 height 10
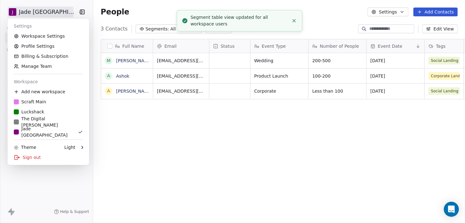
click at [34, 15] on html "[PERSON_NAME] Mumbai Contacts People Marketing Workflows Campaigns Sales Pipeli…" at bounding box center [232, 111] width 465 height 223
click at [42, 37] on link "Workspace Settings" at bounding box center [48, 36] width 77 height 10
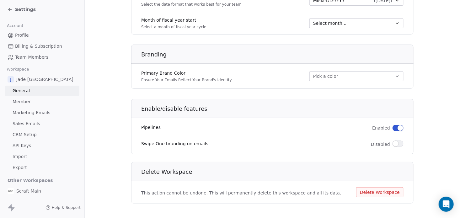
click at [33, 124] on span "Sales Emails" at bounding box center [27, 124] width 28 height 7
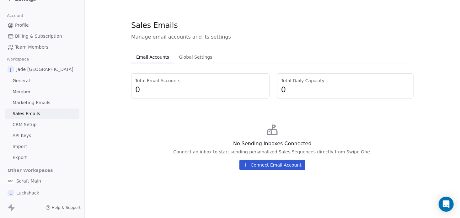
scroll to position [20, 0]
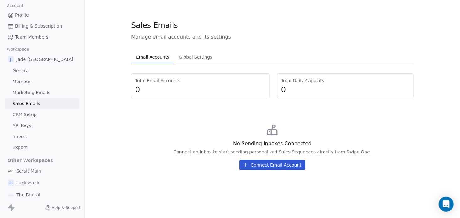
click at [28, 133] on link "Import" at bounding box center [42, 137] width 74 height 10
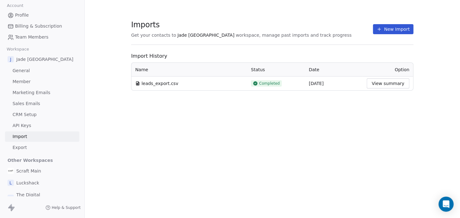
click at [47, 114] on link "CRM Setup" at bounding box center [42, 115] width 74 height 10
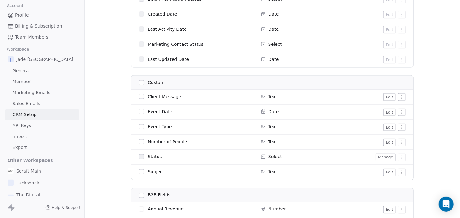
scroll to position [439, 0]
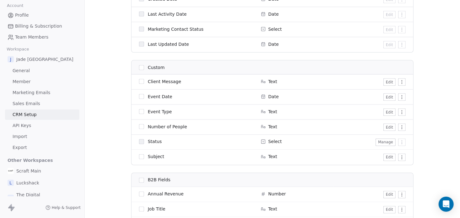
click at [401, 158] on html "Settings Account Profile Billing & Subscription Team Members Workspace J Jade M…" at bounding box center [230, 109] width 460 height 218
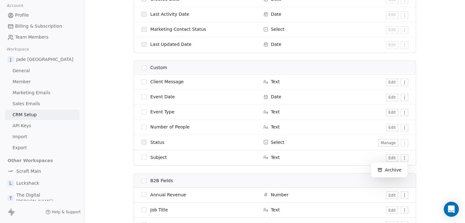
click at [402, 158] on html "Settings Account Profile Billing & Subscription Team Members Workspace J Jade M…" at bounding box center [232, 111] width 465 height 223
click at [392, 168] on div "Archive" at bounding box center [389, 170] width 31 height 10
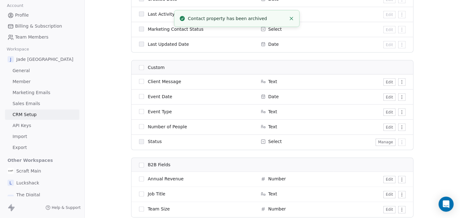
click at [403, 80] on html "Settings Account Profile Billing & Subscription Team Members Workspace J Jade M…" at bounding box center [230, 109] width 460 height 218
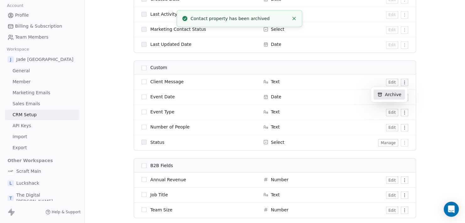
click at [389, 96] on div "Archive" at bounding box center [389, 94] width 31 height 10
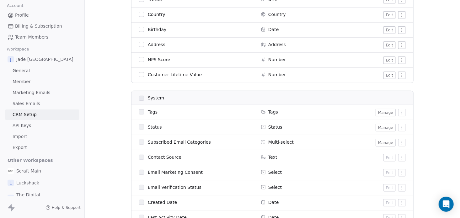
scroll to position [227, 0]
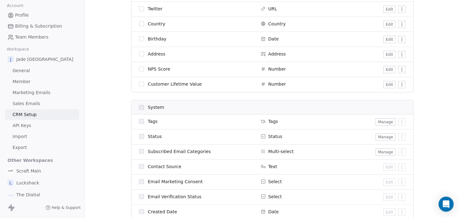
click at [385, 121] on button "Manage" at bounding box center [386, 122] width 20 height 8
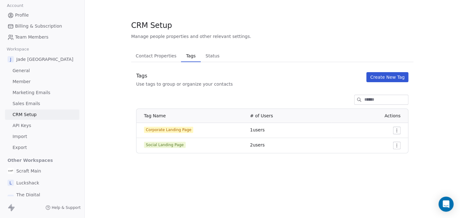
click at [146, 76] on div "Tags" at bounding box center [184, 76] width 97 height 8
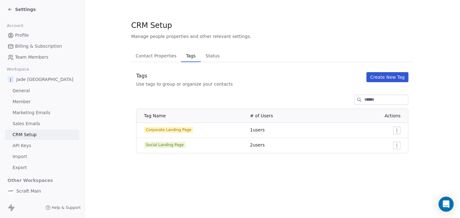
click at [8, 10] on icon at bounding box center [10, 9] width 5 height 5
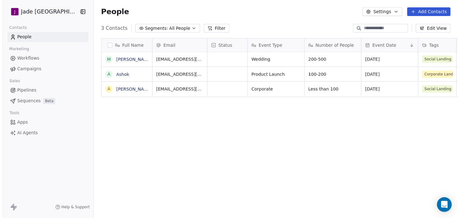
scroll to position [191, 375]
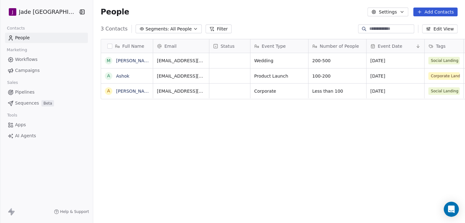
click at [39, 39] on link "People" at bounding box center [46, 38] width 83 height 10
click at [436, 45] on span "Tags" at bounding box center [441, 46] width 10 height 6
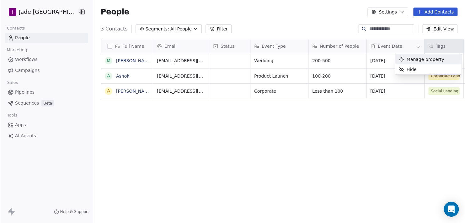
click at [419, 58] on span "Manage property" at bounding box center [426, 59] width 38 height 6
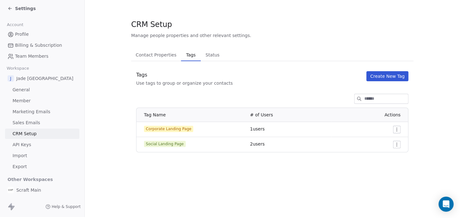
scroll to position [5, 0]
click at [263, 172] on div "CRM Setup Manage people properties and other relevant settings. Contact Propert…" at bounding box center [272, 108] width 375 height 218
click at [210, 54] on span "Status" at bounding box center [212, 55] width 19 height 9
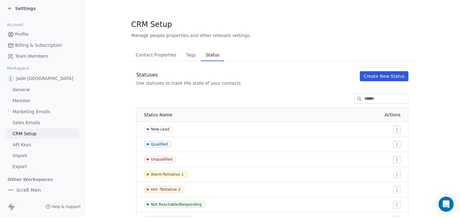
click at [194, 51] on span "Tags" at bounding box center [191, 55] width 15 height 9
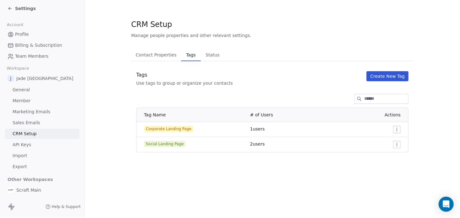
click at [158, 51] on span "Contact Properties" at bounding box center [156, 55] width 46 height 9
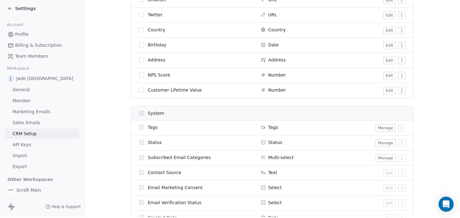
scroll to position [283, 0]
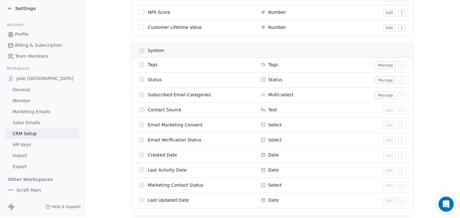
click at [276, 137] on span "Select" at bounding box center [274, 140] width 13 height 6
click at [174, 137] on span "Email Verification Status" at bounding box center [175, 140] width 54 height 6
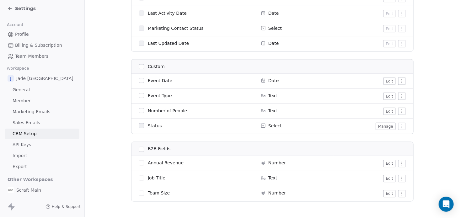
scroll to position [446, 0]
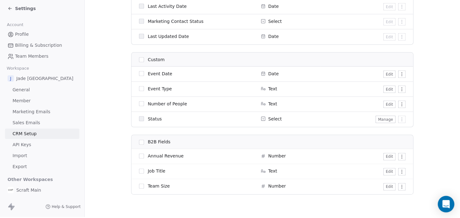
click at [444, 206] on icon "Open Intercom Messenger" at bounding box center [446, 204] width 8 height 8
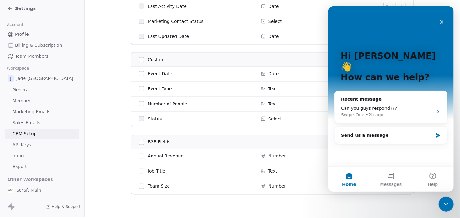
scroll to position [0, 0]
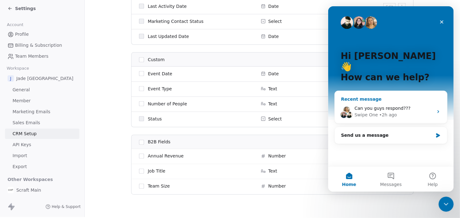
click at [397, 112] on div "Swipe One • 2h ago" at bounding box center [393, 115] width 79 height 7
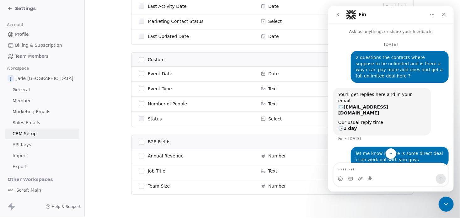
click at [343, 15] on button "go back" at bounding box center [338, 15] width 12 height 12
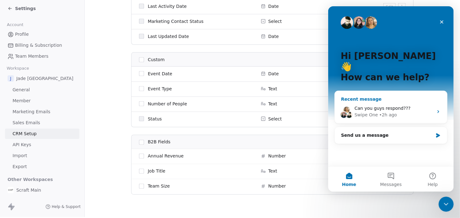
click at [379, 100] on div "Can you guys respond??? Swipe One • 2h ago" at bounding box center [391, 111] width 112 height 23
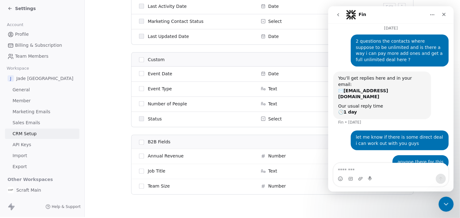
scroll to position [44, 0]
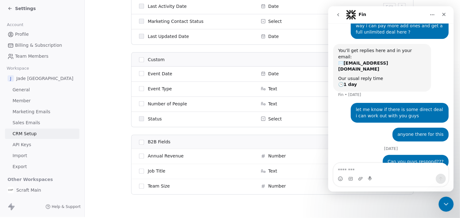
click at [338, 16] on icon "go back" at bounding box center [338, 14] width 2 height 3
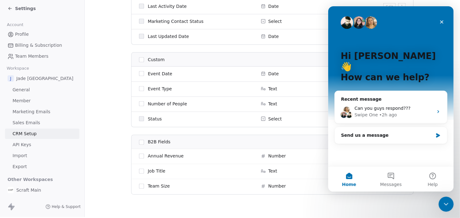
scroll to position [0, 0]
click at [396, 132] on div "Send us a message" at bounding box center [387, 135] width 92 height 7
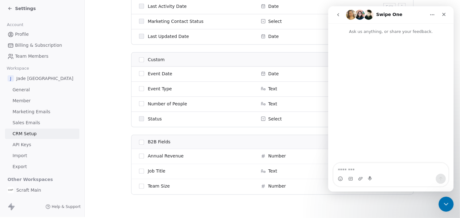
click at [372, 171] on textarea "Message…" at bounding box center [390, 168] width 115 height 11
type textarea "**********"
type textarea "********"
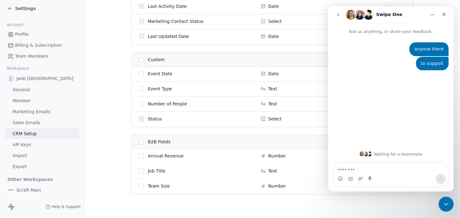
scroll to position [321, 0]
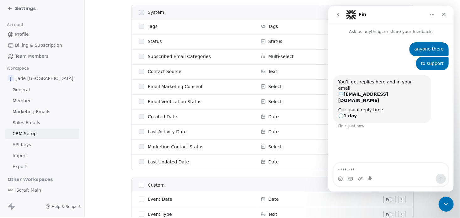
click at [338, 12] on icon "go back" at bounding box center [338, 14] width 5 height 5
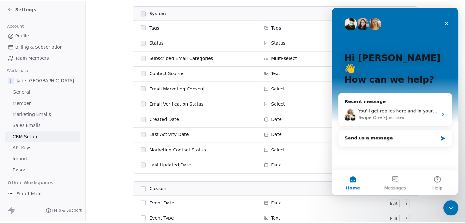
scroll to position [0, 0]
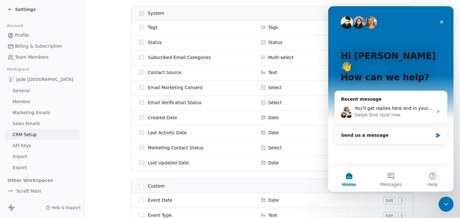
click at [10, 6] on div "Settings" at bounding box center [44, 9] width 72 height 9
click at [10, 8] on icon at bounding box center [10, 9] width 5 height 5
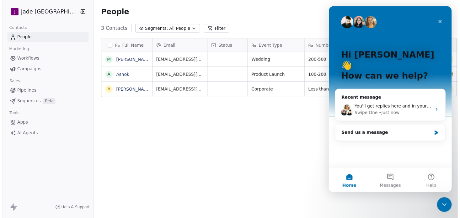
scroll to position [191, 375]
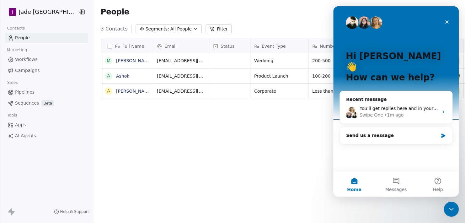
click at [49, 11] on html "[PERSON_NAME] Mumbai Contacts People Marketing Workflows Campaigns Sales Pipeli…" at bounding box center [232, 111] width 465 height 223
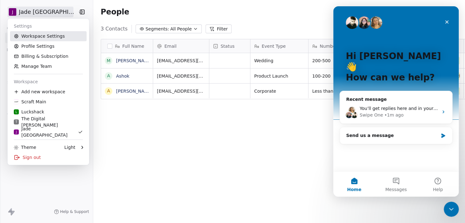
click at [43, 38] on link "Workspace Settings" at bounding box center [48, 36] width 77 height 10
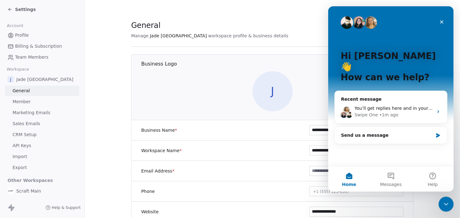
click at [27, 101] on span "Member" at bounding box center [22, 102] width 18 height 7
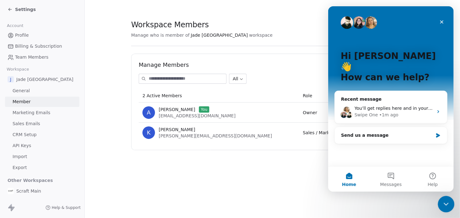
click at [450, 203] on div "Close Intercom Messenger" at bounding box center [445, 203] width 15 height 15
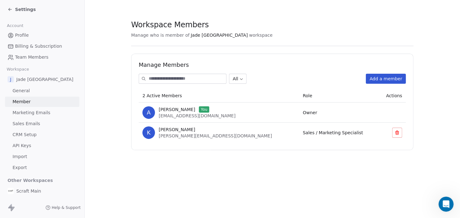
click at [388, 78] on button "Add a member" at bounding box center [386, 79] width 40 height 10
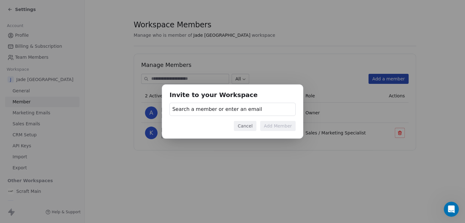
click at [256, 107] on div "Search a member or enter an email" at bounding box center [233, 109] width 126 height 13
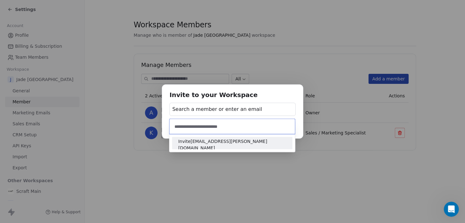
type input "**********"
click at [221, 145] on span "Invite [EMAIL_ADDRESS][PERSON_NAME][DOMAIN_NAME]" at bounding box center [232, 144] width 108 height 13
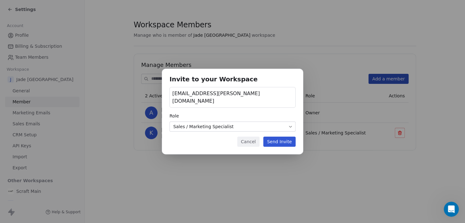
click at [221, 124] on body "Settings Account Profile Billing & Subscription Team Members Workspace J Jade […" at bounding box center [230, 111] width 460 height 223
click at [278, 140] on button "Send Invite" at bounding box center [279, 142] width 32 height 10
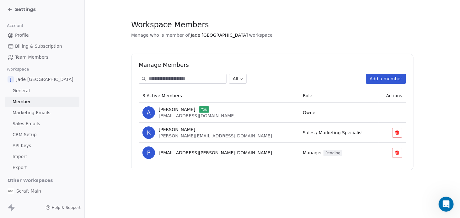
click at [16, 9] on span "Settings" at bounding box center [25, 9] width 21 height 6
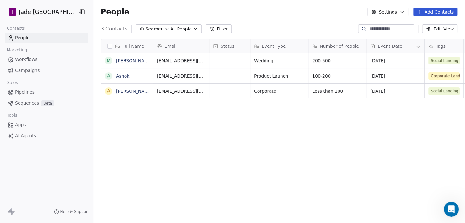
scroll to position [191, 375]
click at [106, 73] on button "grid" at bounding box center [108, 75] width 5 height 5
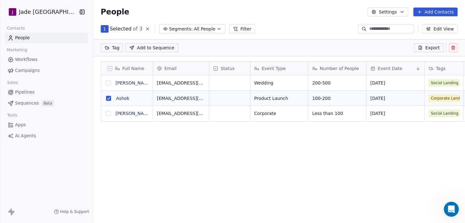
scroll to position [5, 5]
click at [106, 111] on button "grid" at bounding box center [108, 113] width 5 height 5
click at [452, 49] on icon at bounding box center [453, 48] width 3 height 3
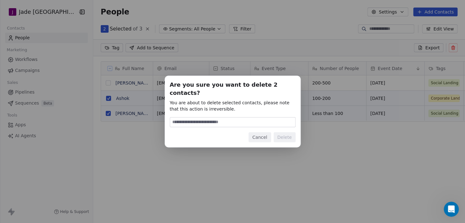
click at [235, 121] on input at bounding box center [232, 121] width 125 height 9
type input "******"
click at [291, 136] on button "Delete" at bounding box center [285, 137] width 22 height 10
